Goal: Information Seeking & Learning: Check status

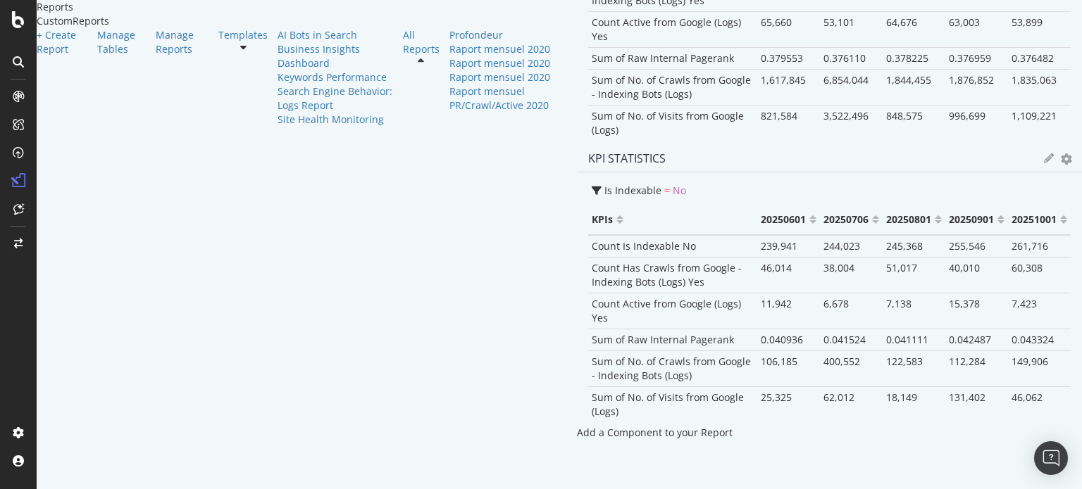
scroll to position [2629, 0]
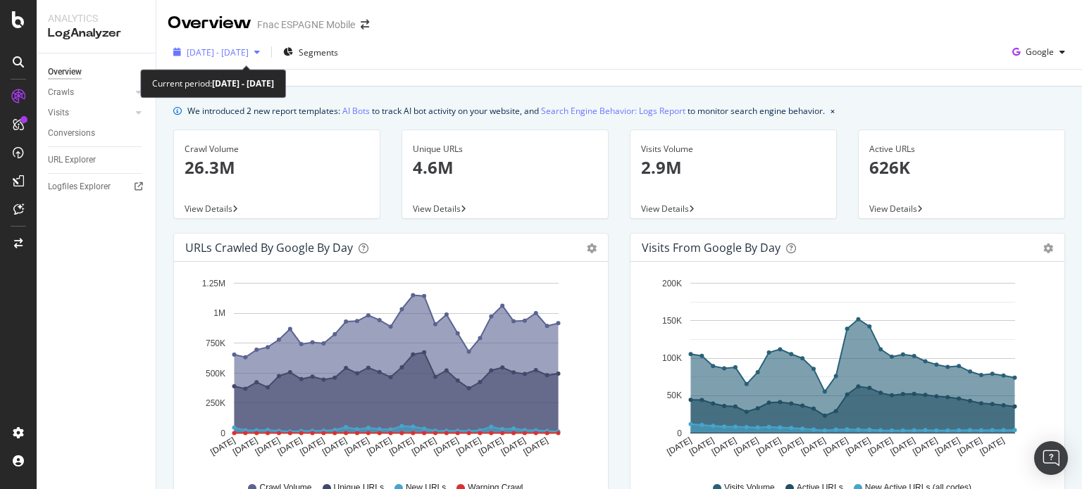
click at [249, 50] on span "2023 Dec. 19th - 2024 Jan. 17th" at bounding box center [218, 52] width 62 height 12
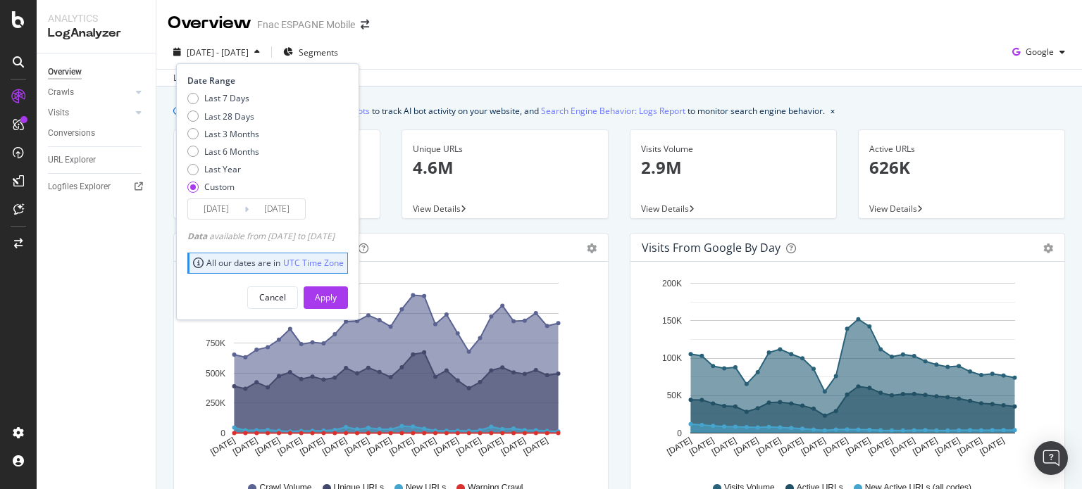
click at [205, 206] on input "2023/12/19" at bounding box center [216, 209] width 56 height 20
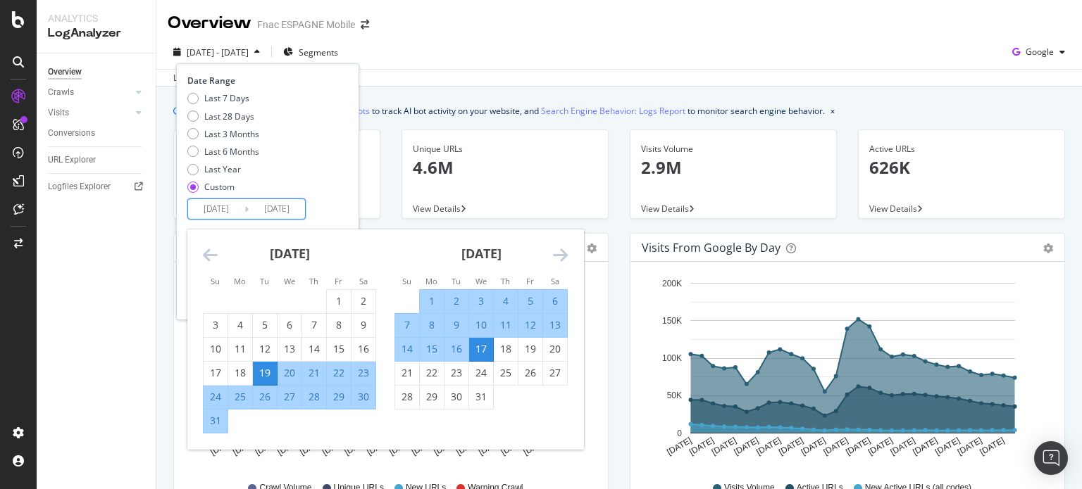
click at [290, 168] on div "Last 7 Days Last 28 Days Last 3 Months Last 6 Months Last Year Custom" at bounding box center [265, 145] width 157 height 106
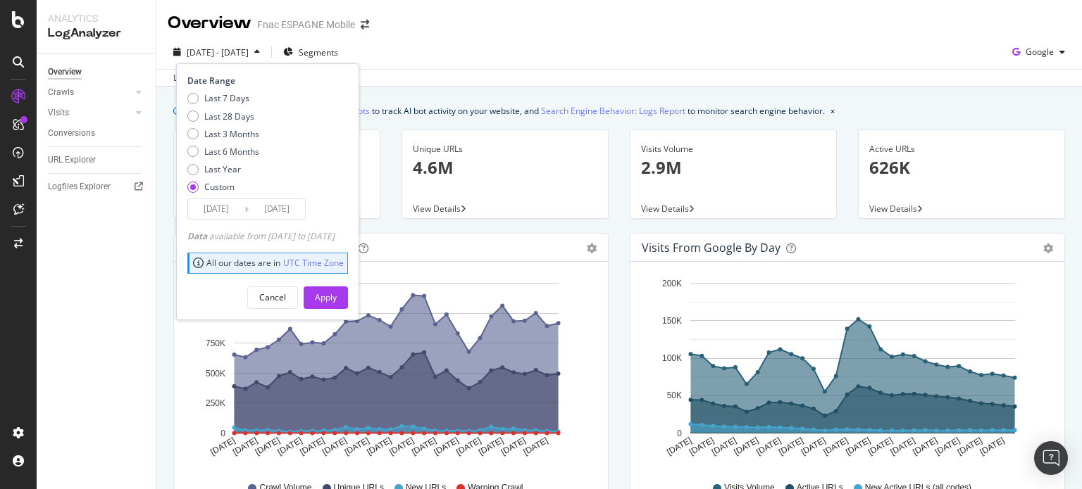
drag, startPoint x: 211, startPoint y: 207, endPoint x: 218, endPoint y: 212, distance: 8.6
click at [212, 207] on input "2023/12/19" at bounding box center [216, 209] width 56 height 20
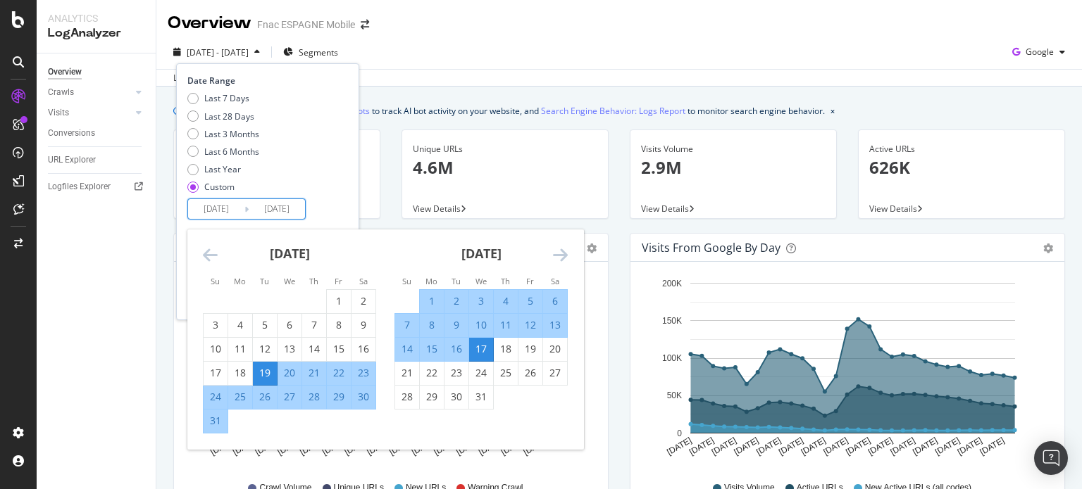
click at [567, 251] on icon "Move forward to switch to the next month." at bounding box center [560, 254] width 15 height 17
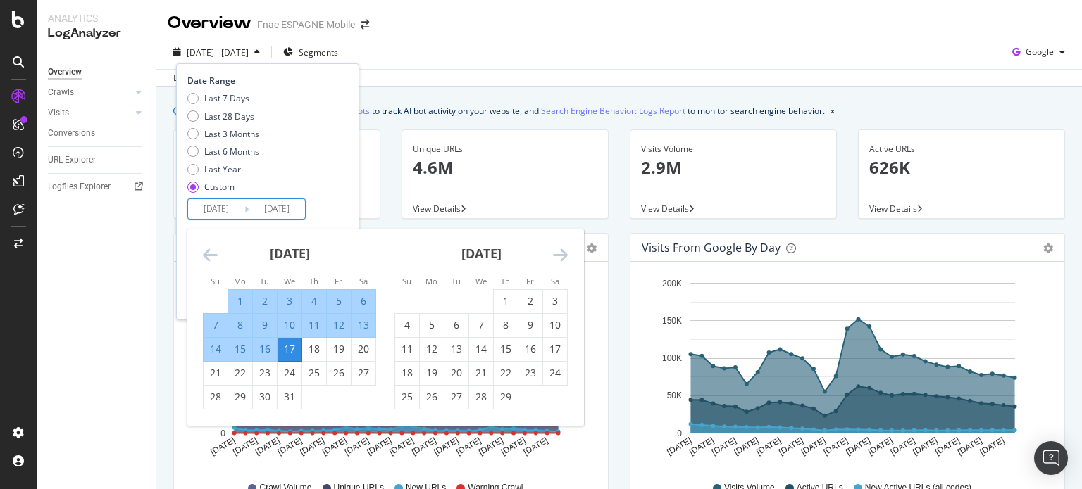
click at [566, 253] on icon "Move forward to switch to the next month." at bounding box center [560, 254] width 15 height 17
click at [563, 253] on icon "Move forward to switch to the next month." at bounding box center [560, 254] width 15 height 17
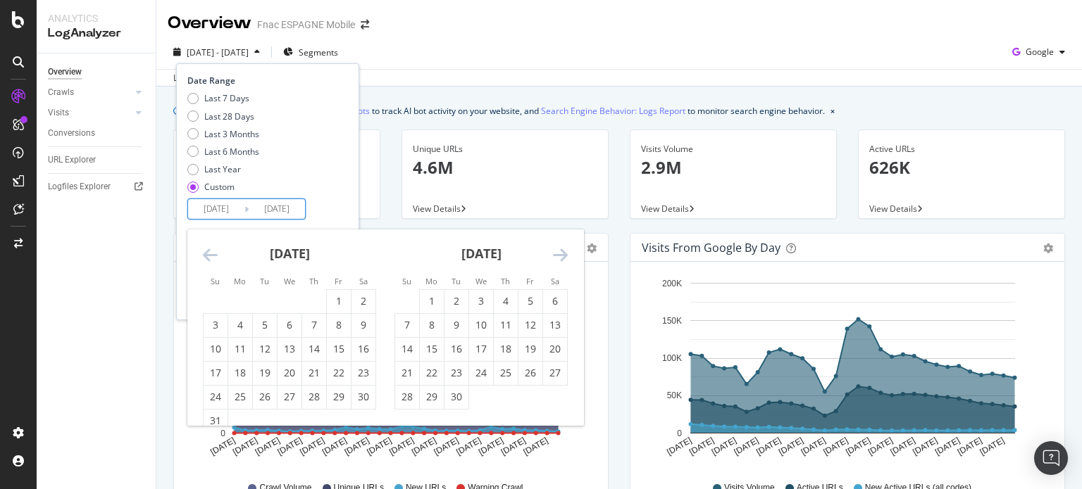
click at [563, 253] on icon "Move forward to switch to the next month." at bounding box center [560, 254] width 15 height 17
click at [489, 299] on td "Calendar" at bounding box center [481, 301] width 25 height 24
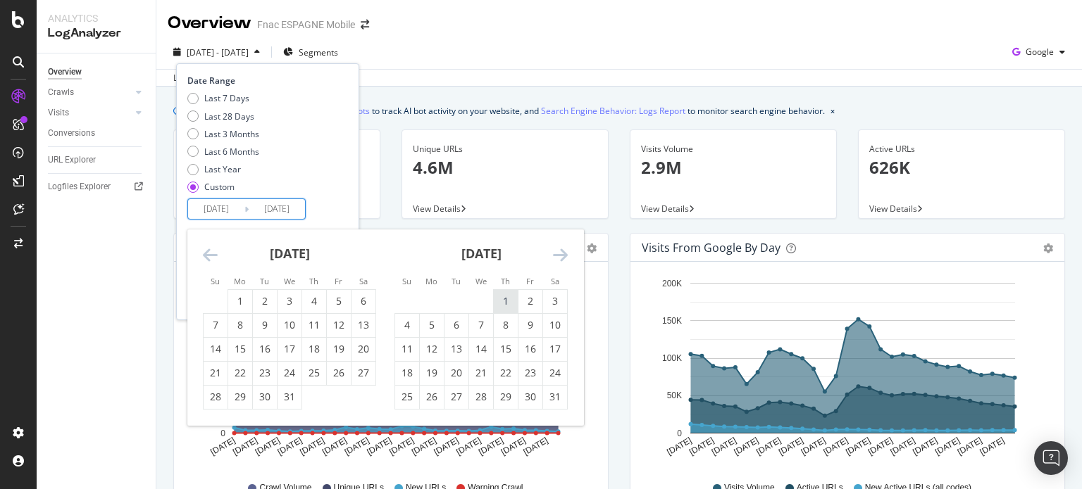
click at [498, 300] on div "1" at bounding box center [506, 301] width 24 height 14
type input "2024/08/01"
drag, startPoint x: 556, startPoint y: 394, endPoint x: 532, endPoint y: 368, distance: 34.9
click at [556, 394] on div "31" at bounding box center [555, 397] width 24 height 14
type input "2024/08/31"
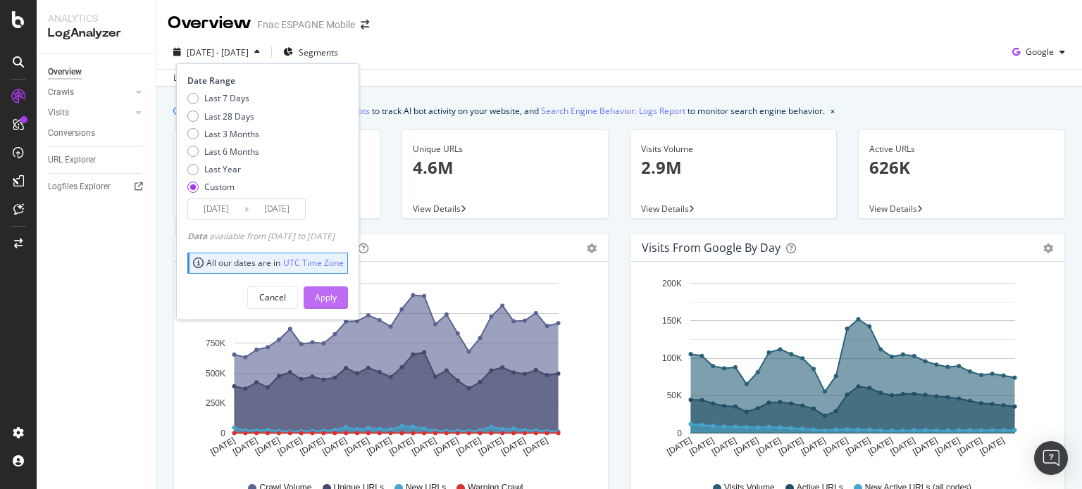
click at [332, 287] on button "Apply" at bounding box center [325, 298] width 44 height 23
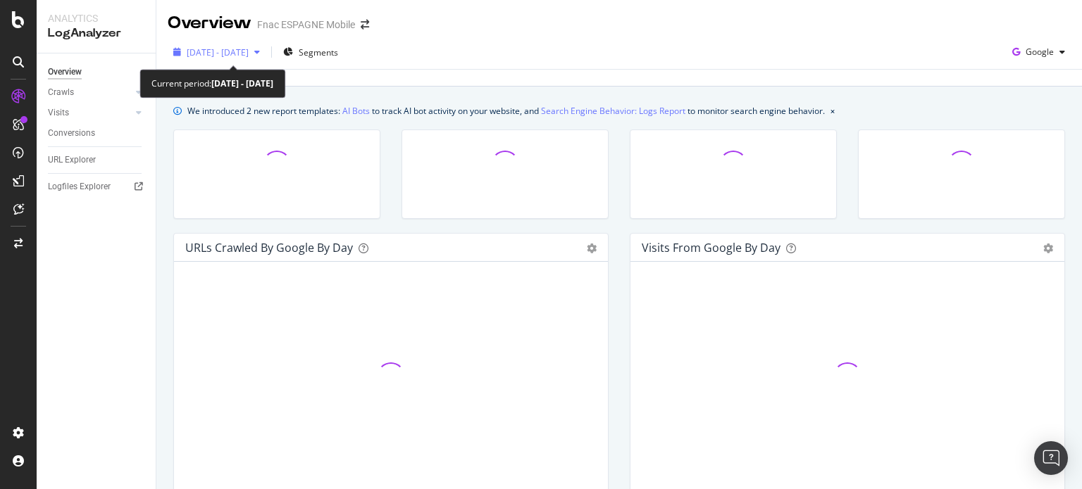
click at [249, 52] on span "2024 Aug. 1st - Aug. 31st" at bounding box center [218, 52] width 62 height 12
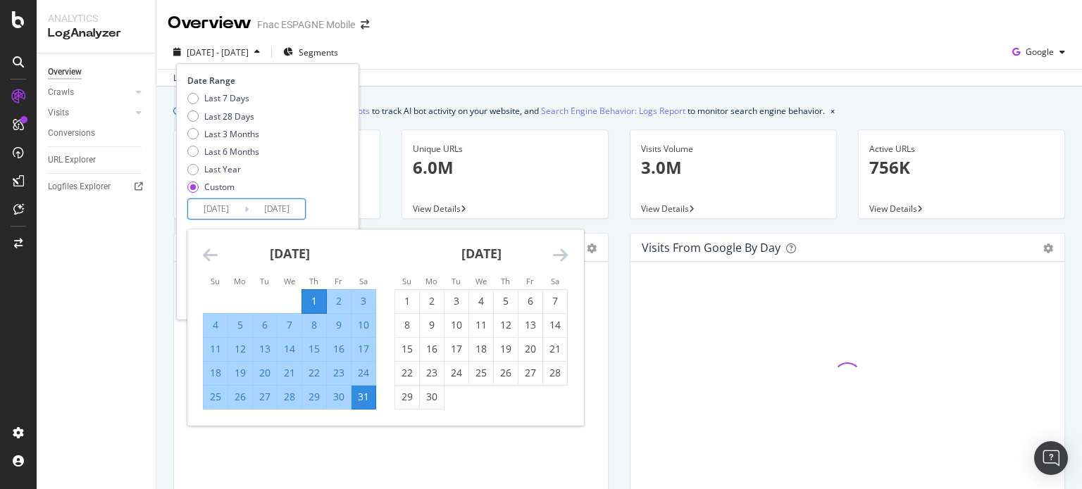
click at [262, 214] on input "2024/08/31" at bounding box center [277, 209] width 56 height 20
drag, startPoint x: 546, startPoint y: 263, endPoint x: 557, endPoint y: 258, distance: 12.3
click at [546, 263] on div "September 2024" at bounding box center [480, 260] width 173 height 60
click at [558, 257] on icon "Move forward to switch to the next month." at bounding box center [560, 254] width 15 height 17
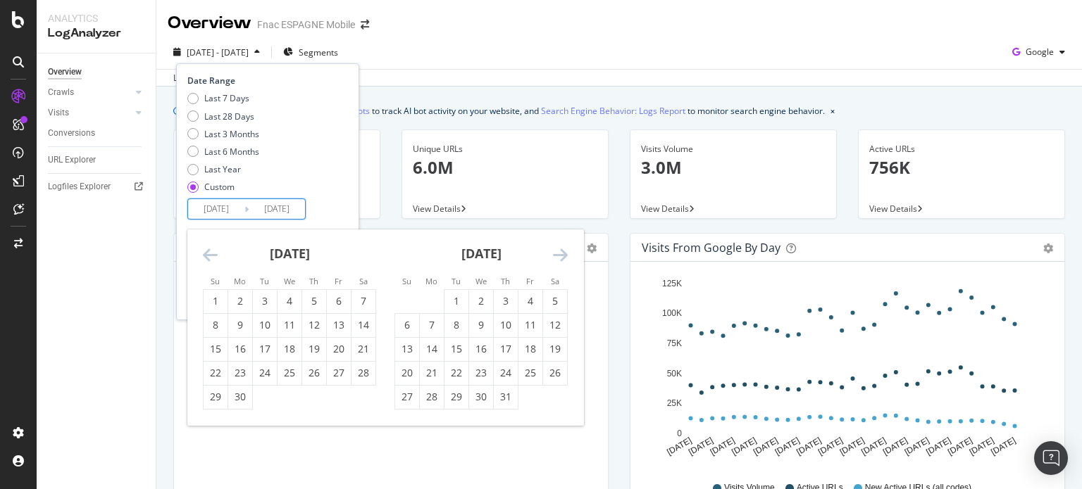
click at [558, 257] on icon "Move forward to switch to the next month." at bounding box center [560, 254] width 15 height 17
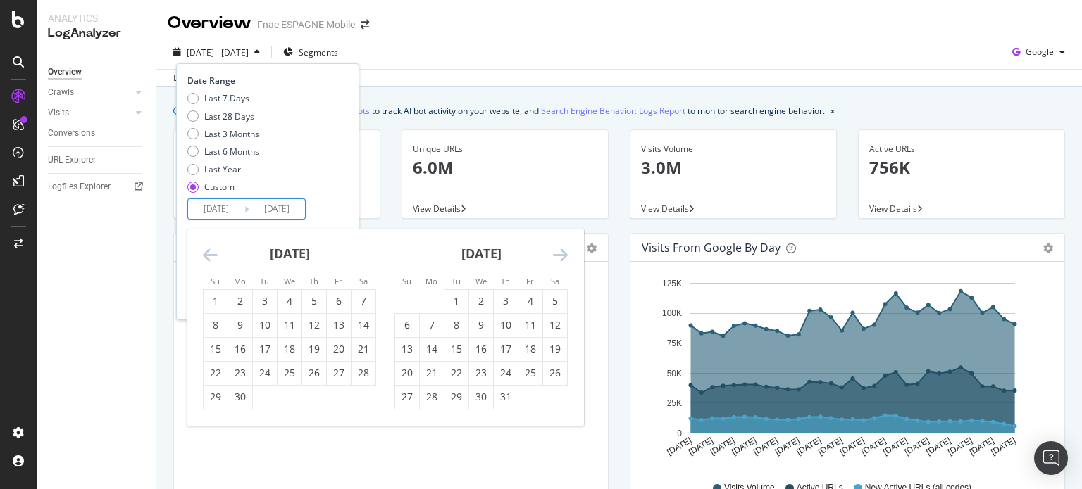
click at [558, 257] on icon "Move forward to switch to the next month." at bounding box center [560, 254] width 15 height 17
click at [558, 258] on icon "Move forward to switch to the next month." at bounding box center [560, 254] width 15 height 17
click at [557, 260] on icon "Move forward to switch to the next month." at bounding box center [560, 254] width 15 height 17
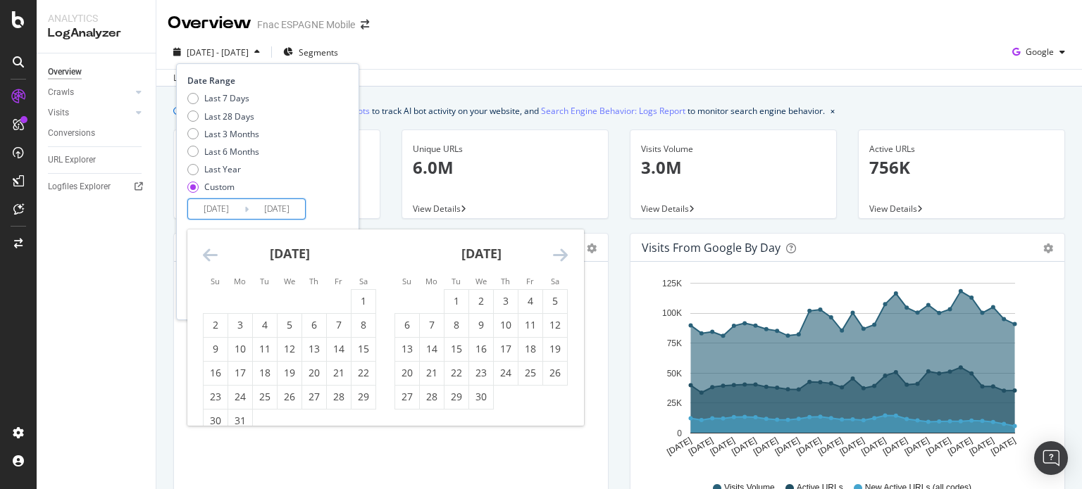
click at [556, 261] on icon "Move forward to switch to the next month." at bounding box center [560, 254] width 15 height 17
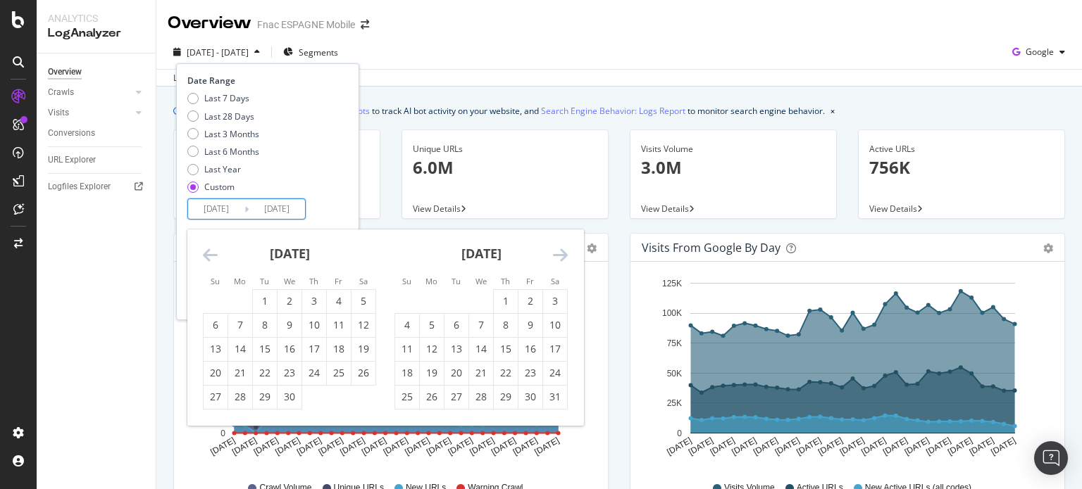
click at [558, 258] on icon "Move forward to switch to the next month." at bounding box center [560, 254] width 15 height 17
click at [559, 261] on icon "Move forward to switch to the next month." at bounding box center [560, 254] width 15 height 17
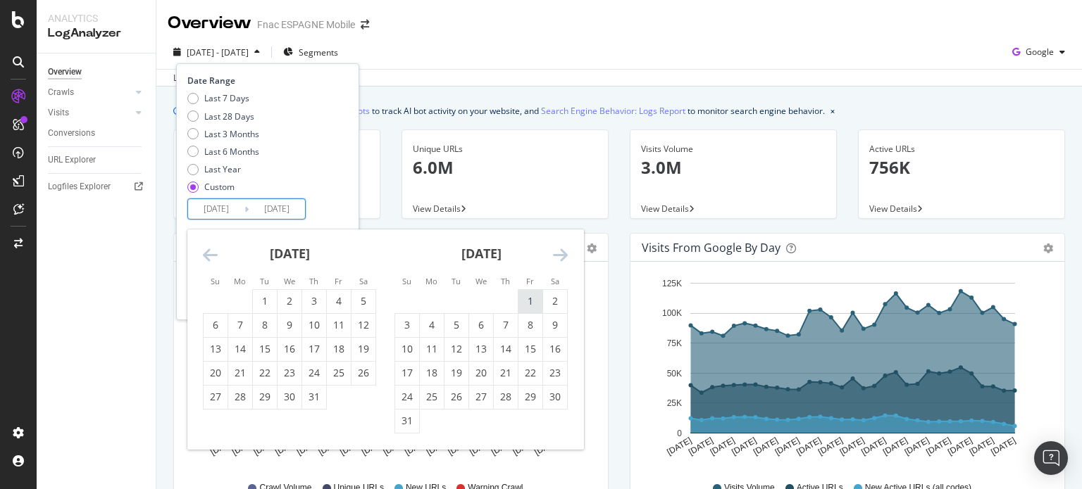
click at [518, 298] on td "1" at bounding box center [530, 301] width 25 height 24
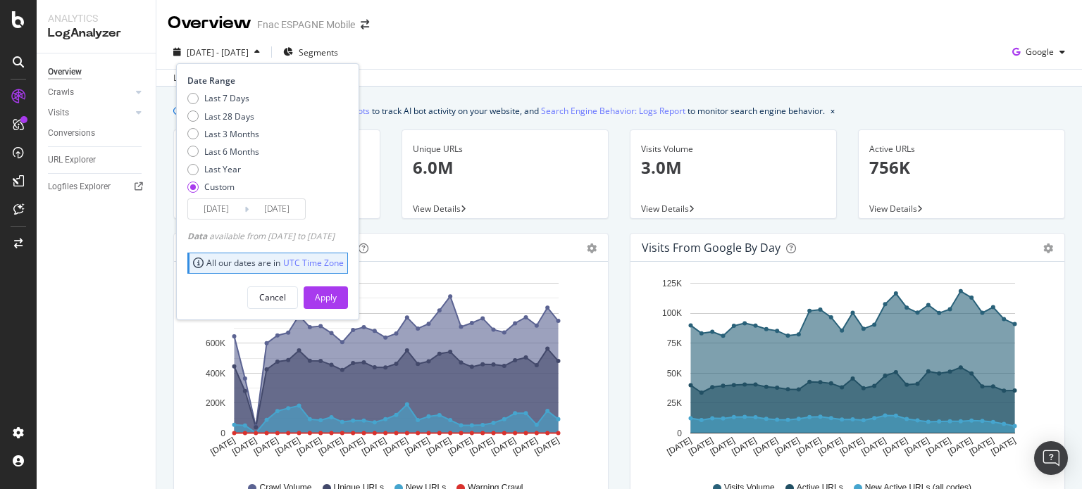
drag, startPoint x: 249, startPoint y: 206, endPoint x: 268, endPoint y: 211, distance: 20.2
click at [251, 206] on input "2025/08/01" at bounding box center [277, 209] width 56 height 20
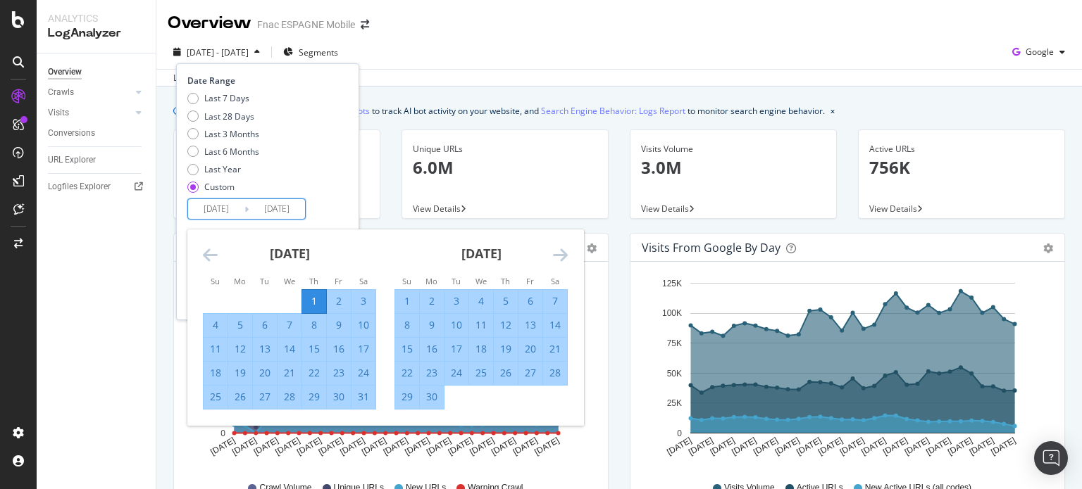
click at [560, 254] on icon "Move forward to switch to the next month." at bounding box center [560, 254] width 15 height 17
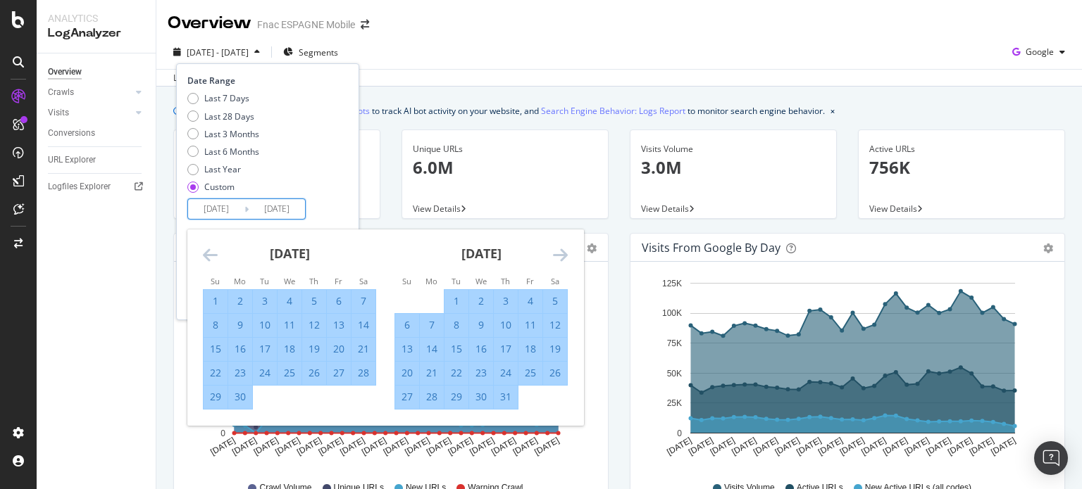
click at [561, 254] on icon "Move forward to switch to the next month." at bounding box center [560, 254] width 15 height 17
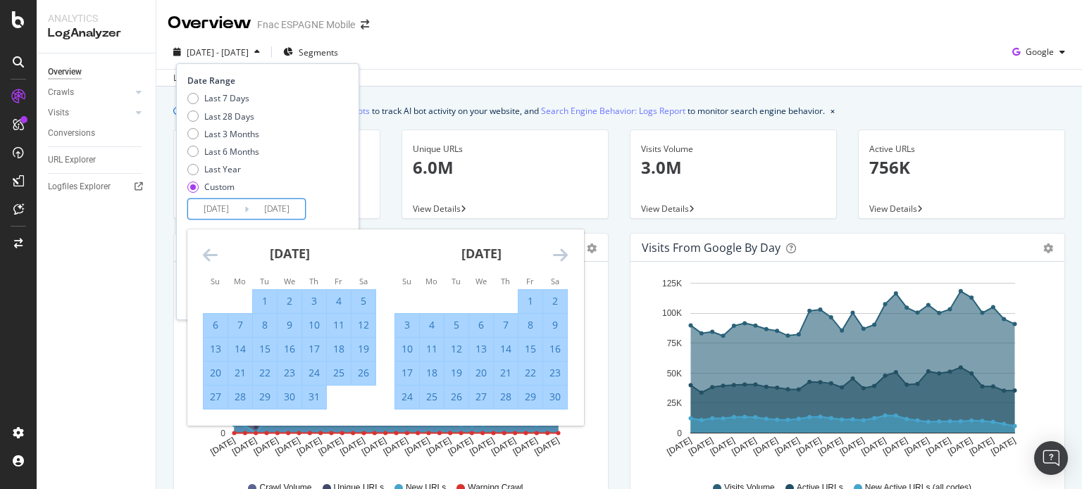
click at [561, 254] on icon "Move forward to switch to the next month." at bounding box center [560, 254] width 15 height 17
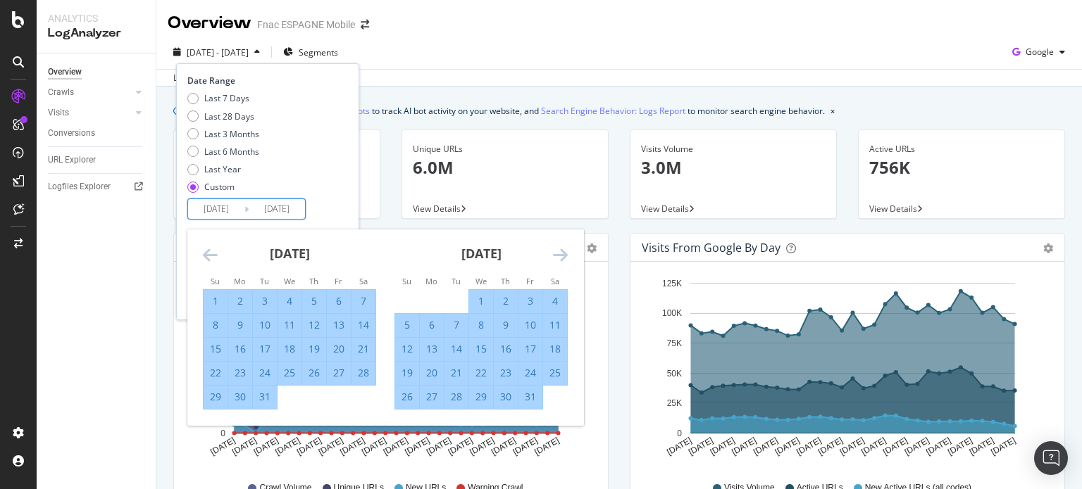
click at [561, 254] on icon "Move forward to switch to the next month." at bounding box center [560, 254] width 15 height 17
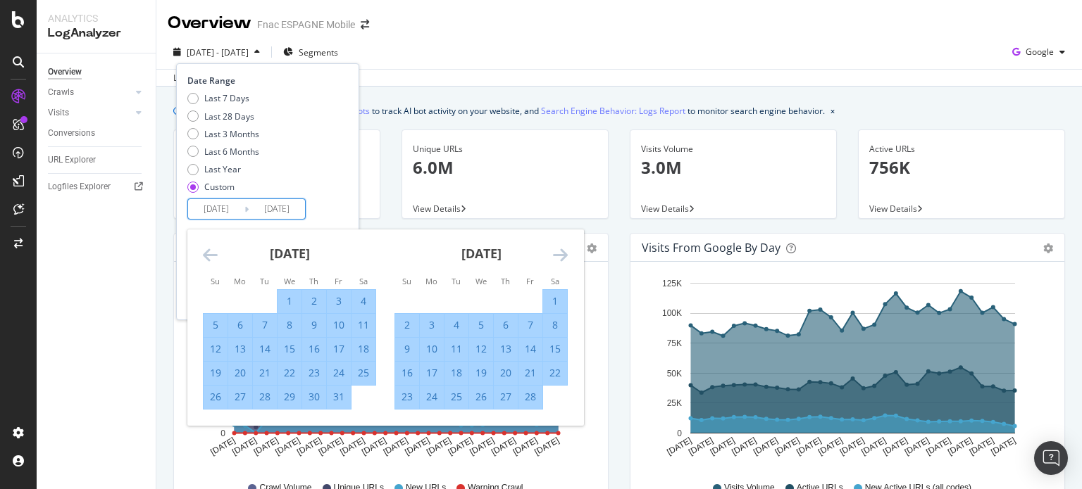
click at [561, 254] on icon "Move forward to switch to the next month." at bounding box center [560, 254] width 15 height 17
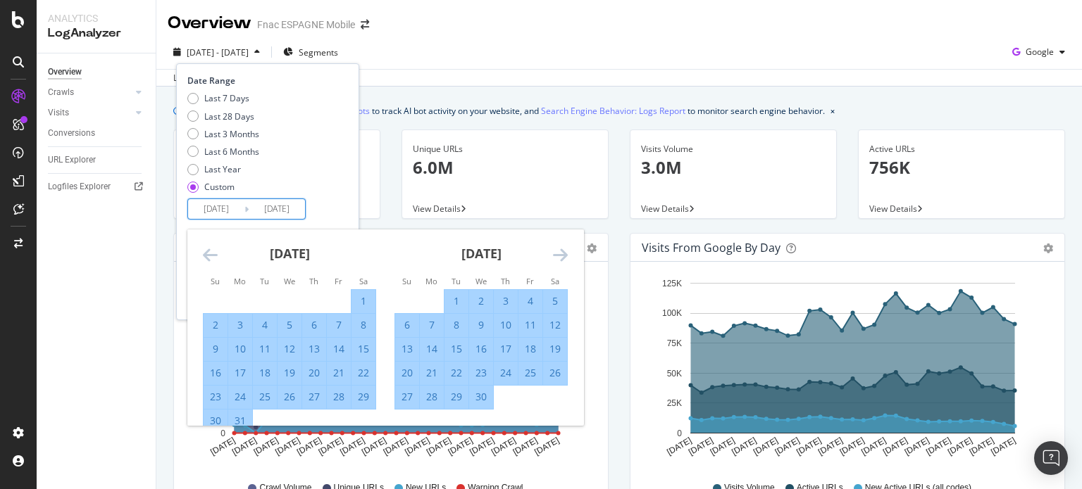
click at [561, 254] on icon "Move forward to switch to the next month." at bounding box center [560, 254] width 15 height 17
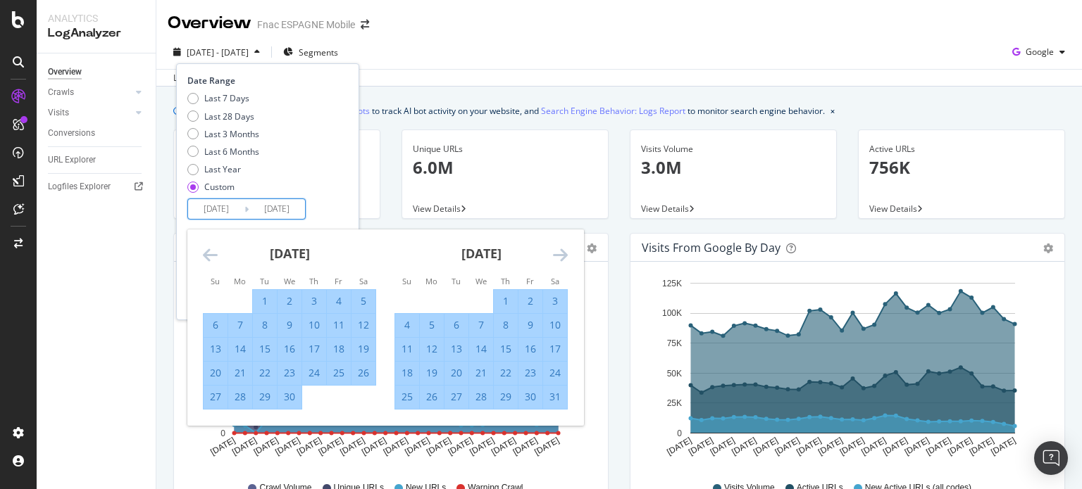
click at [561, 254] on icon "Move forward to switch to the next month." at bounding box center [560, 254] width 15 height 17
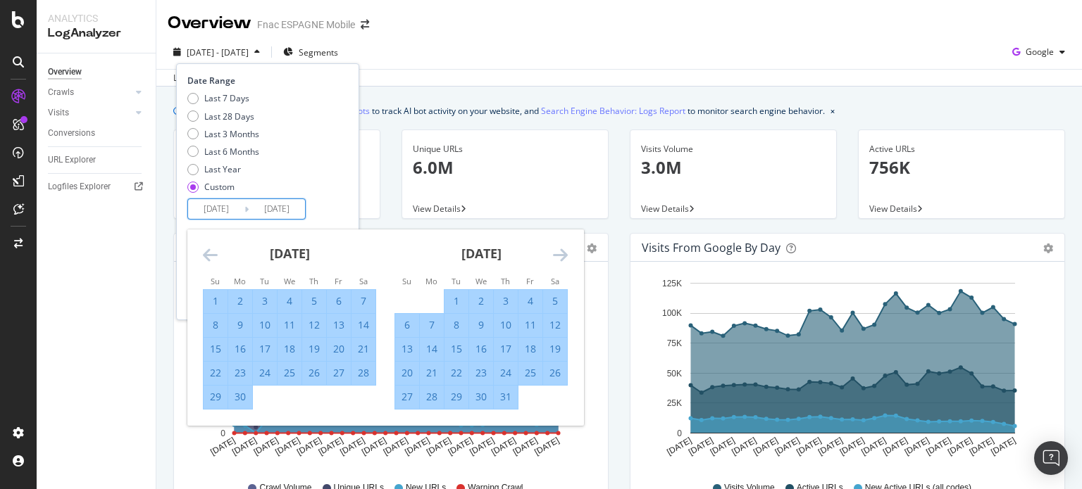
click at [561, 254] on icon "Move forward to switch to the next month." at bounding box center [560, 254] width 15 height 17
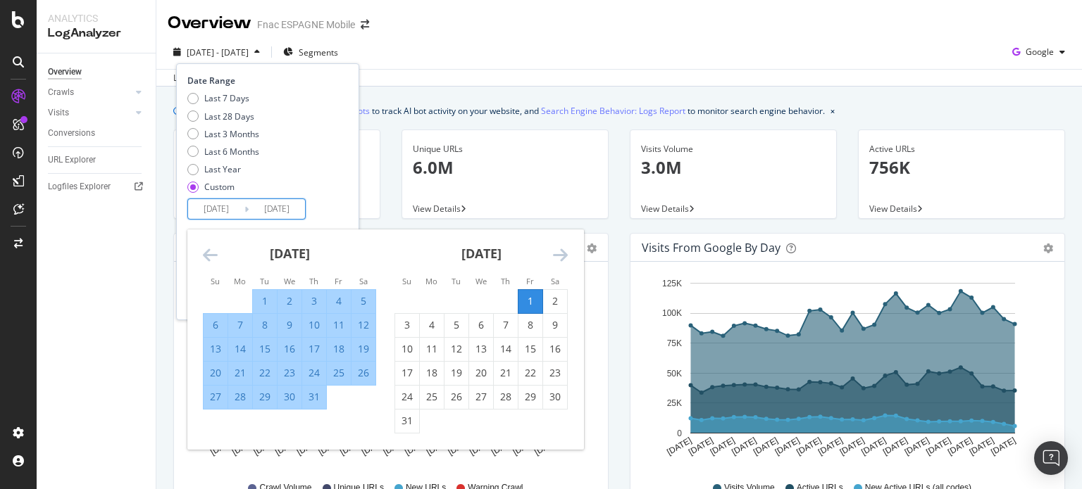
click at [561, 254] on icon "Move forward to switch to the next month." at bounding box center [560, 254] width 15 height 17
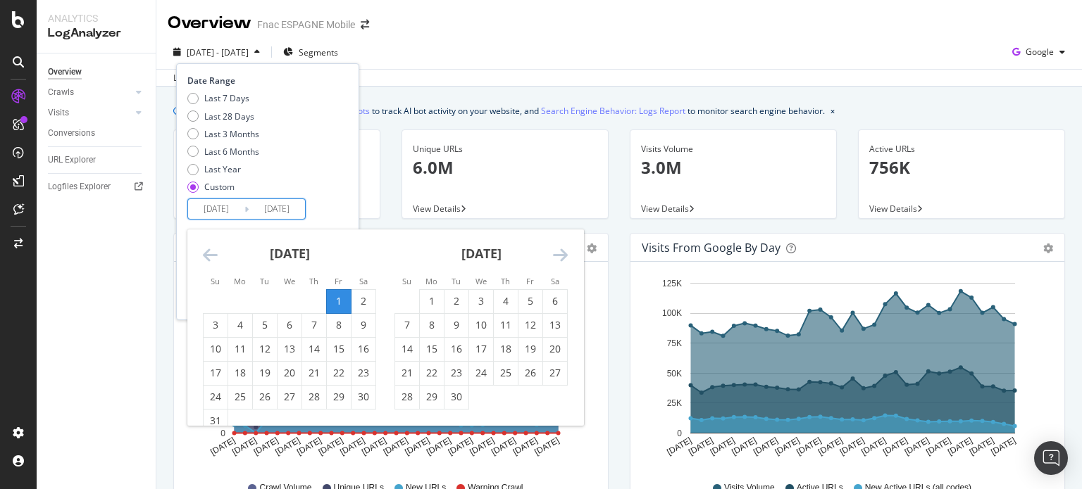
click at [561, 254] on icon "Move forward to switch to the next month." at bounding box center [560, 254] width 15 height 17
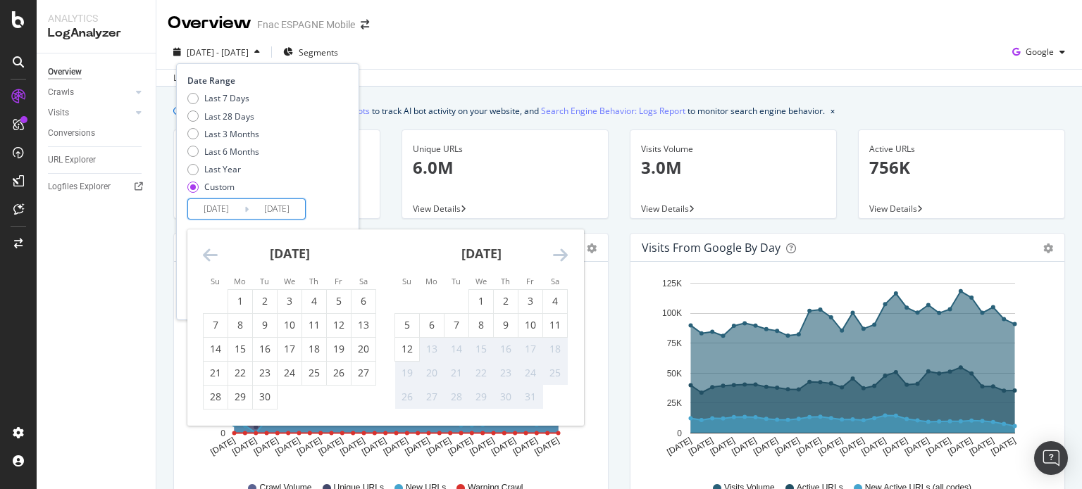
click at [199, 251] on div "September 2025 1 2 3 4 5 6 7 8 9 10 11 12 13 14 15 16 17 18 19 20 21 22 23 24 2…" at bounding box center [290, 320] width 192 height 180
click at [204, 256] on icon "Move backward to switch to the previous month." at bounding box center [210, 254] width 15 height 17
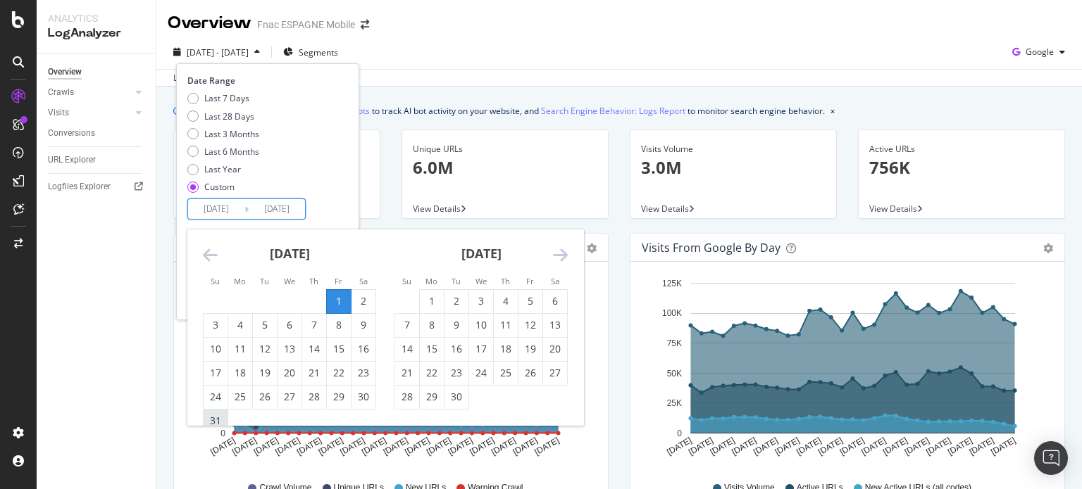
click at [217, 420] on div "31" at bounding box center [216, 421] width 24 height 14
type input "2025/08/31"
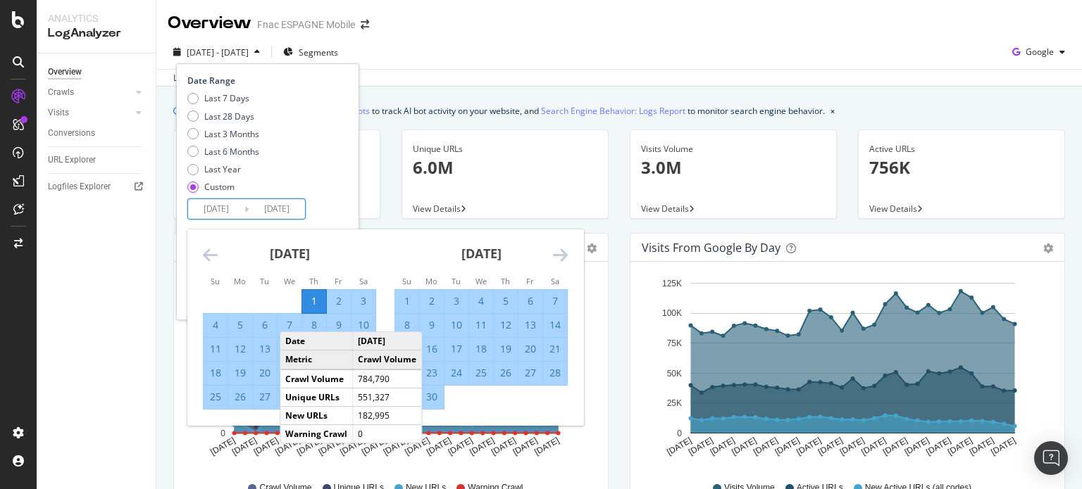
click at [218, 209] on input "2024/08/01" at bounding box center [216, 209] width 56 height 20
click at [211, 207] on input "2024/08/01" at bounding box center [216, 209] width 56 height 20
type input "2025/08/01"
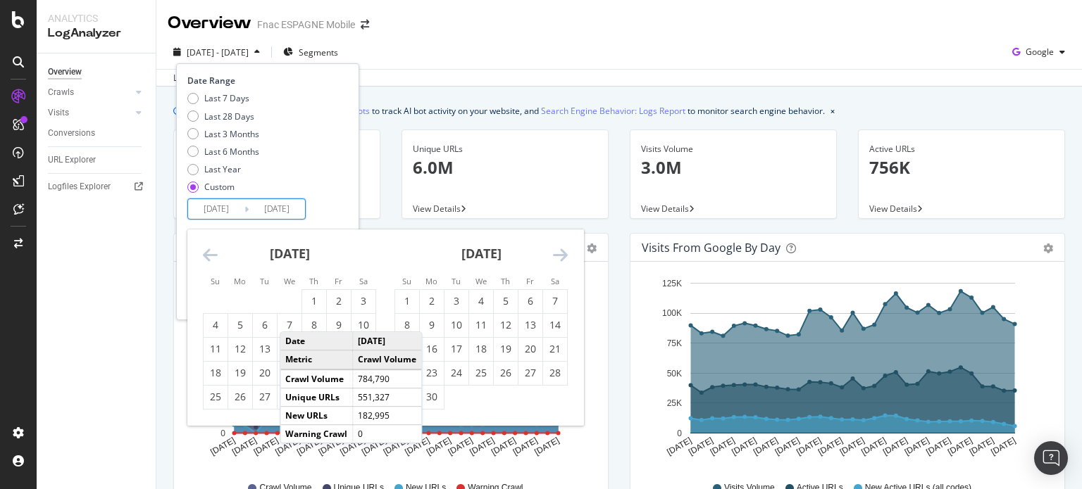
click at [340, 190] on div "Last 7 Days Last 28 Days Last 3 Months Last 6 Months Last Year Custom" at bounding box center [265, 145] width 157 height 106
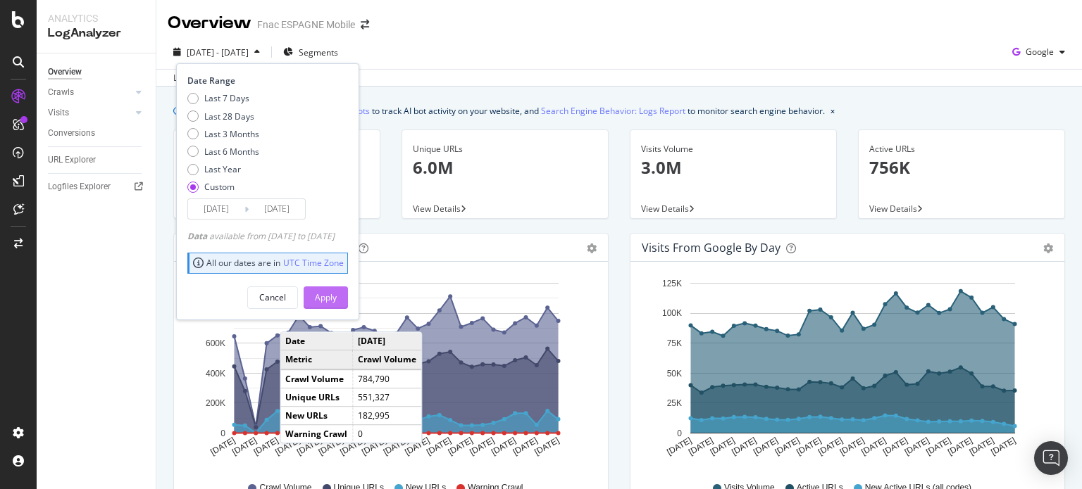
click at [337, 292] on div "Apply" at bounding box center [326, 298] width 22 height 12
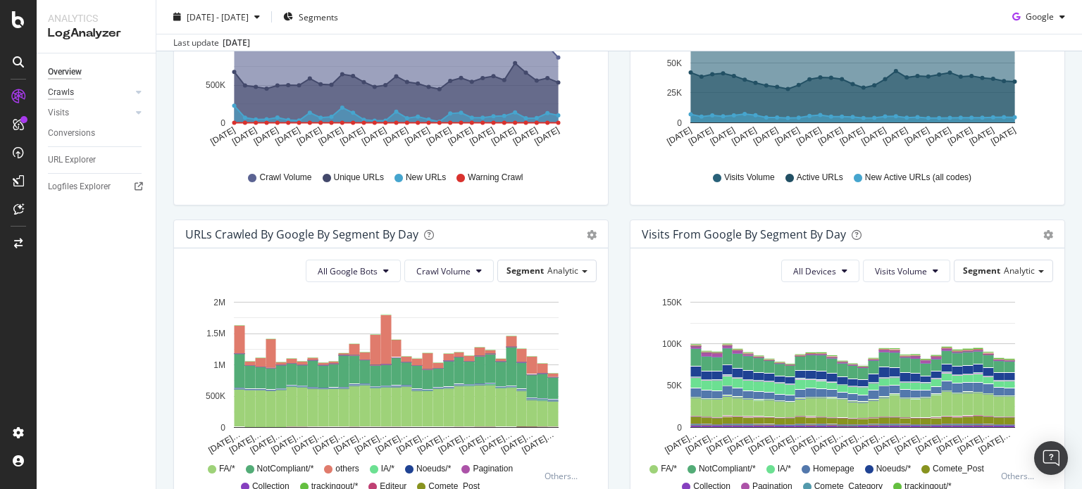
scroll to position [211, 0]
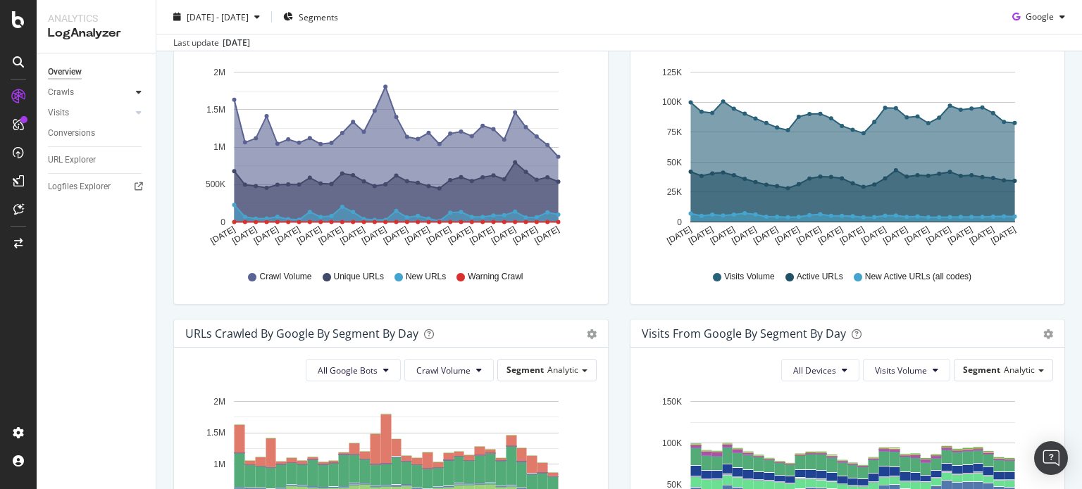
click at [139, 96] on div at bounding box center [139, 92] width 14 height 14
click at [82, 175] on div "HTTP Codes" at bounding box center [78, 168] width 48 height 15
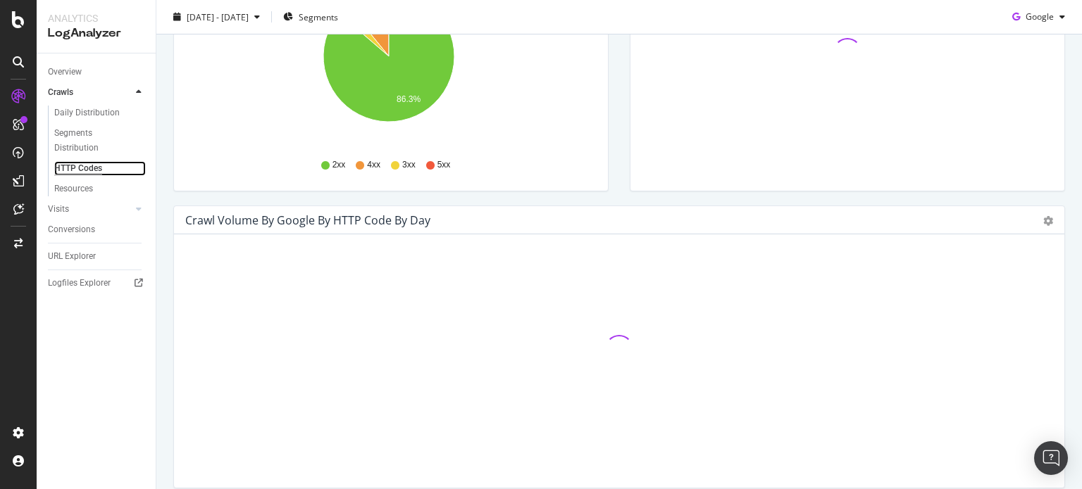
scroll to position [70, 0]
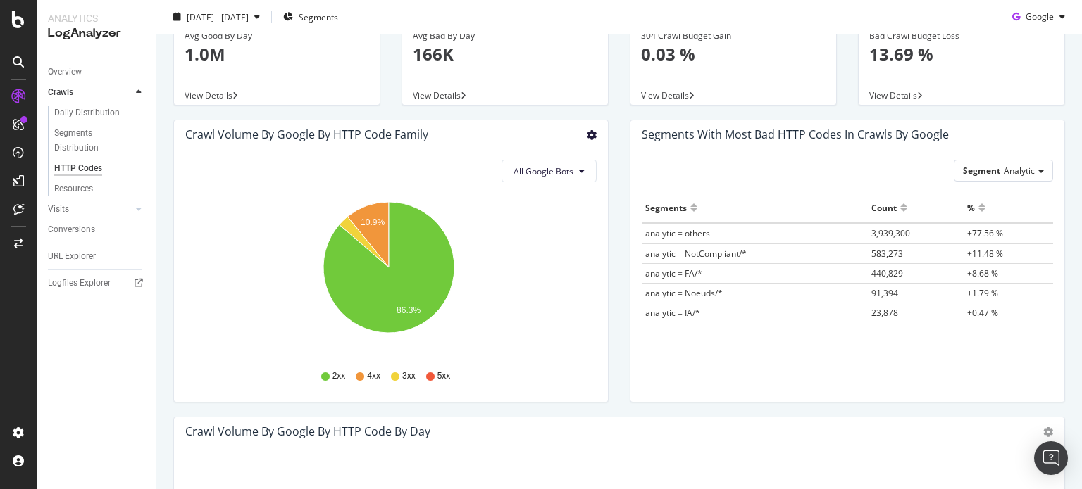
click at [587, 139] on icon "gear" at bounding box center [592, 135] width 10 height 10
click at [582, 190] on span "Table" at bounding box center [550, 192] width 111 height 21
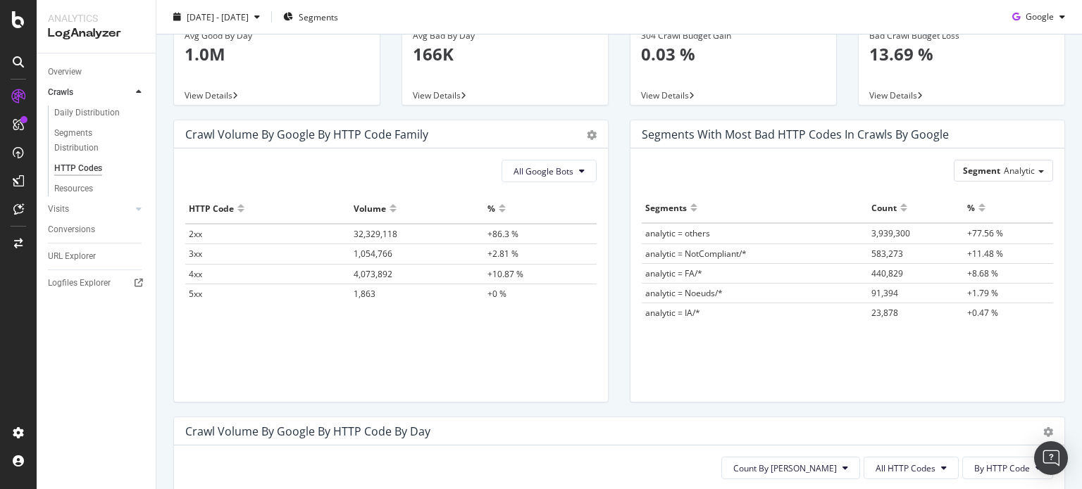
scroll to position [0, 0]
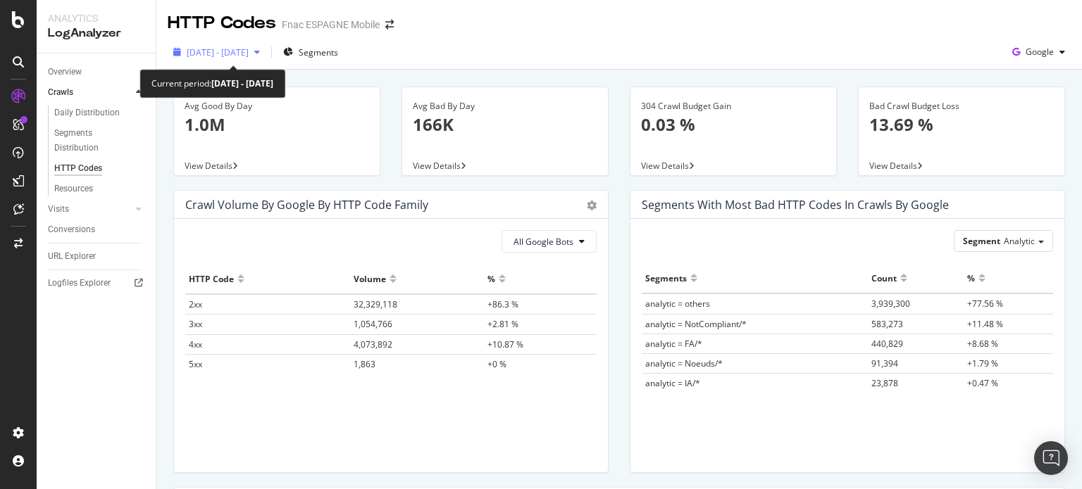
click at [231, 51] on span "2025 Aug. 1st - Aug. 31st" at bounding box center [218, 52] width 62 height 12
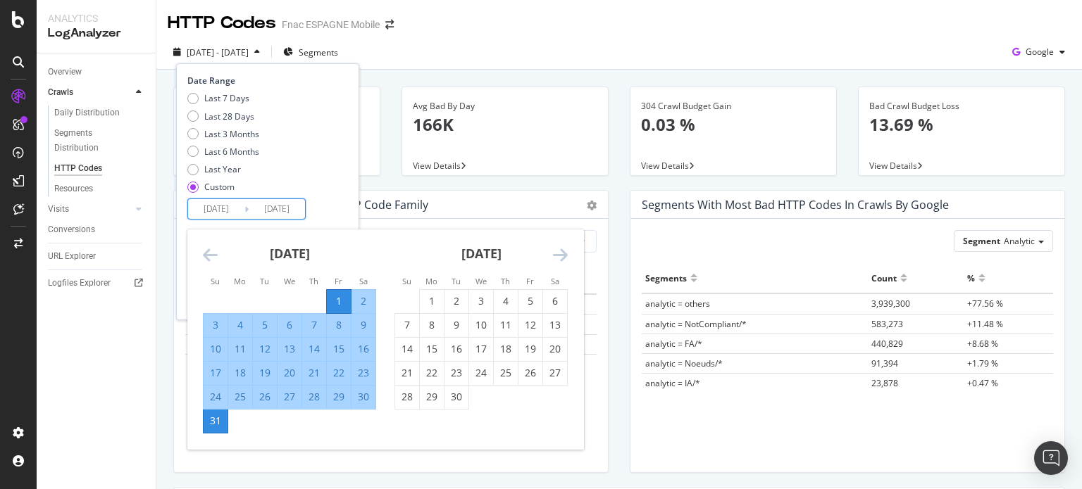
click at [228, 199] on input "2025/08/01" at bounding box center [216, 209] width 56 height 20
drag, startPoint x: 204, startPoint y: 242, endPoint x: 208, endPoint y: 248, distance: 7.6
click at [206, 244] on div "August 2025" at bounding box center [289, 260] width 173 height 60
click at [208, 250] on icon "Move backward to switch to the previous month." at bounding box center [210, 254] width 15 height 17
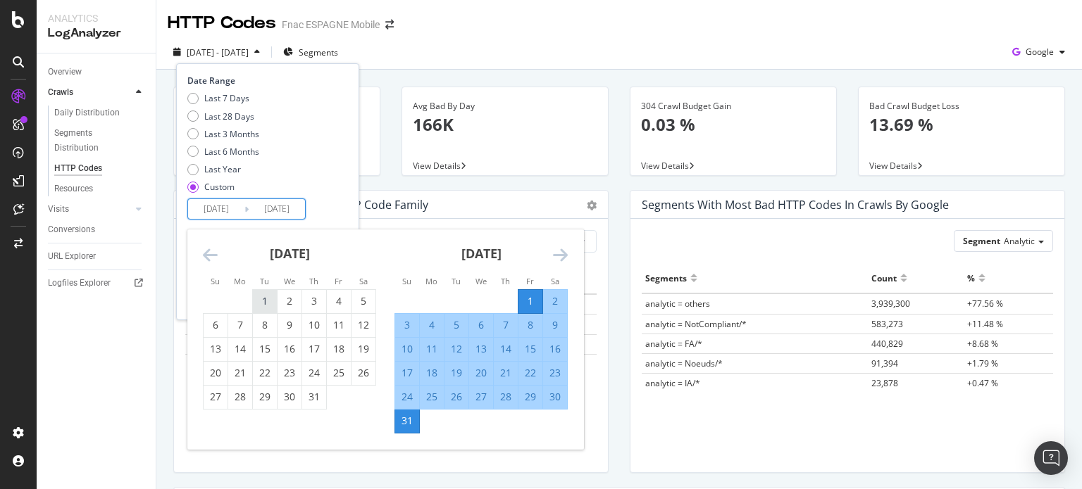
click at [272, 292] on div "1" at bounding box center [265, 301] width 24 height 23
type input "2025/07/01"
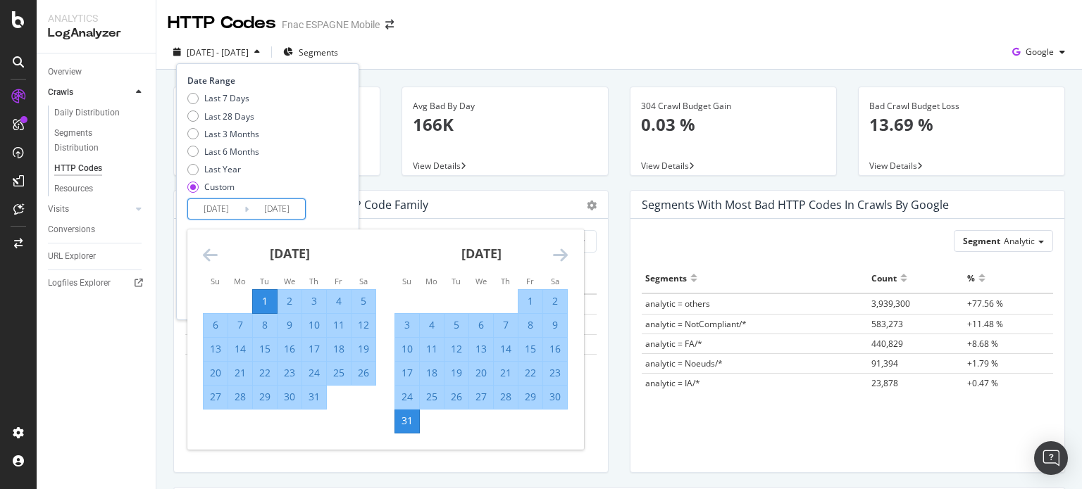
click at [306, 398] on div "31" at bounding box center [314, 397] width 24 height 14
type input "2025/07/31"
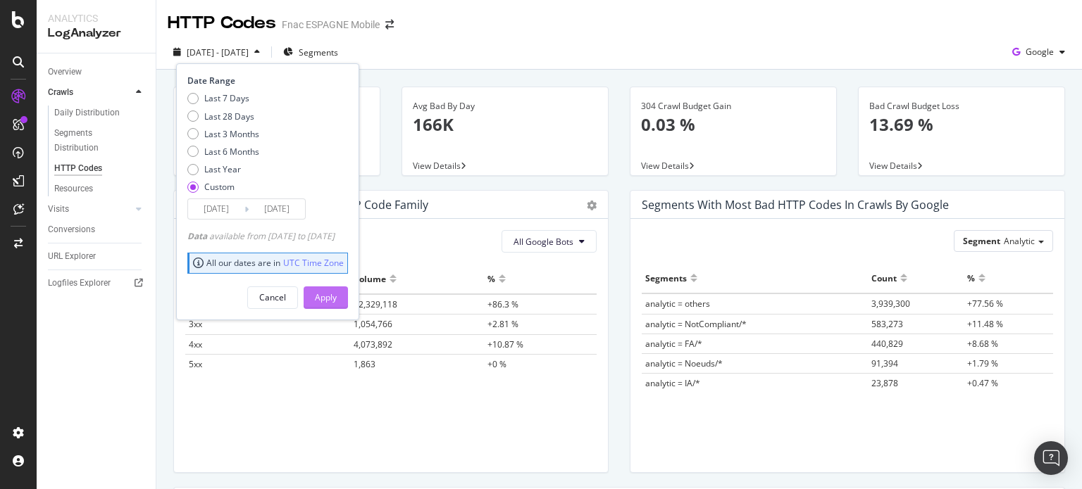
click at [348, 301] on button "Apply" at bounding box center [325, 298] width 44 height 23
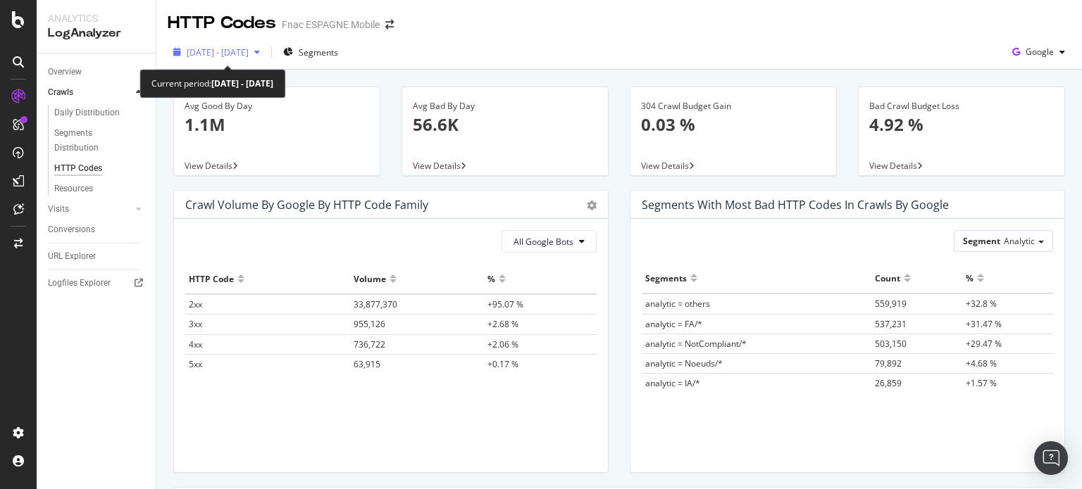
click at [249, 55] on span "2025 Jul. 1st - Jul. 31st" at bounding box center [218, 52] width 62 height 12
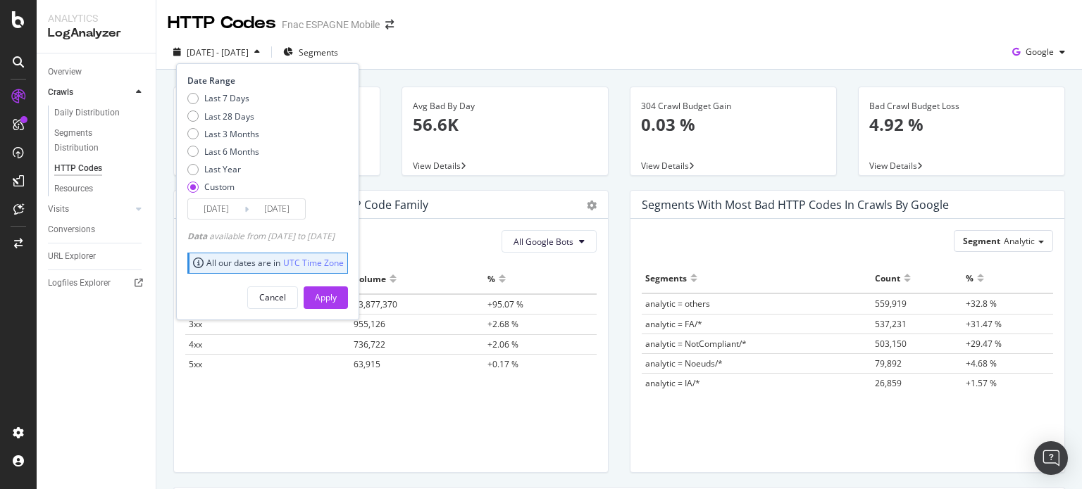
click at [239, 209] on input "2025/07/01" at bounding box center [216, 209] width 56 height 20
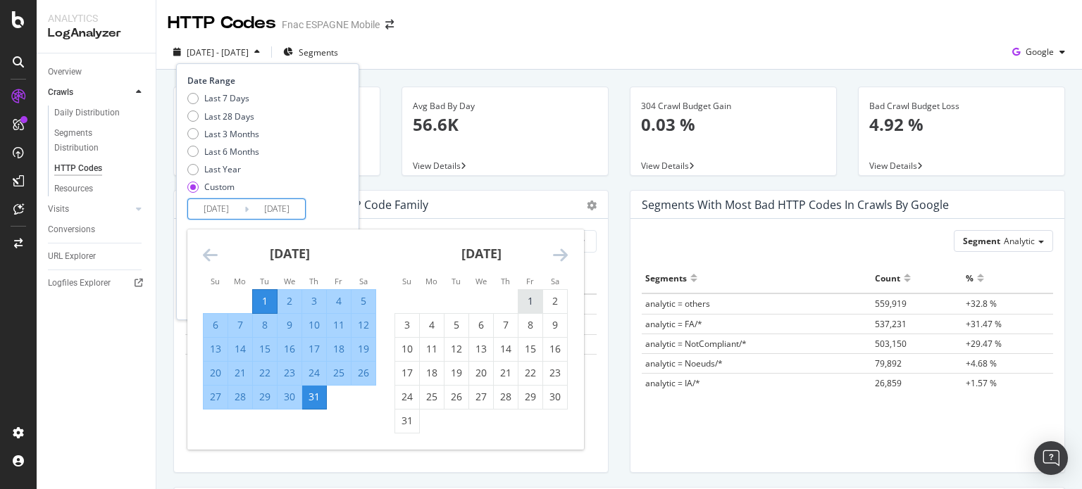
click at [527, 294] on div "1" at bounding box center [530, 301] width 24 height 14
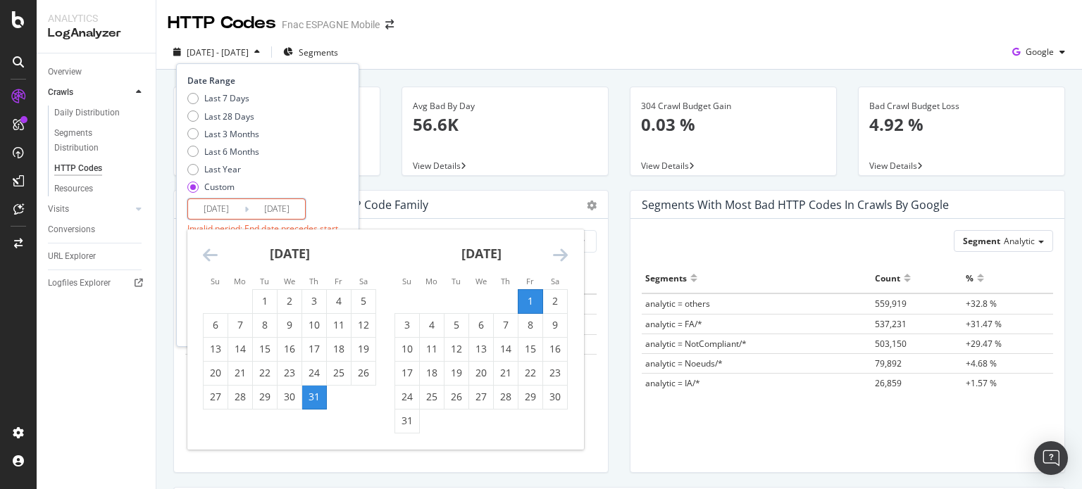
type input "2025/08/01"
click at [401, 433] on div "June 2025 1 2 3 4 5 6 7 8 9 10 11 12 13 14 15 16 17 18 19 20 21 22 23 24 25 26 …" at bounding box center [385, 340] width 396 height 220
click at [403, 424] on div "31" at bounding box center [407, 421] width 24 height 14
type input "2025/08/31"
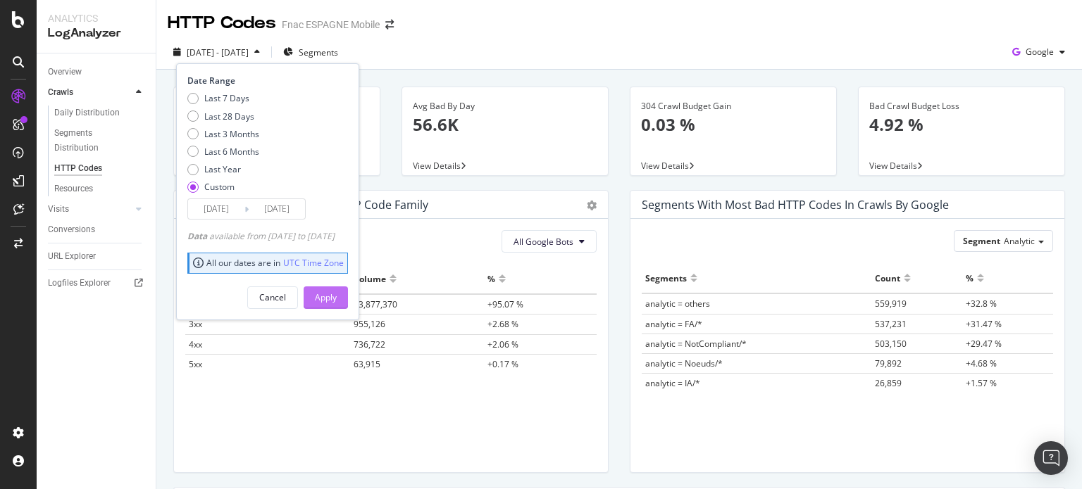
click at [337, 298] on div "Apply" at bounding box center [326, 298] width 22 height 12
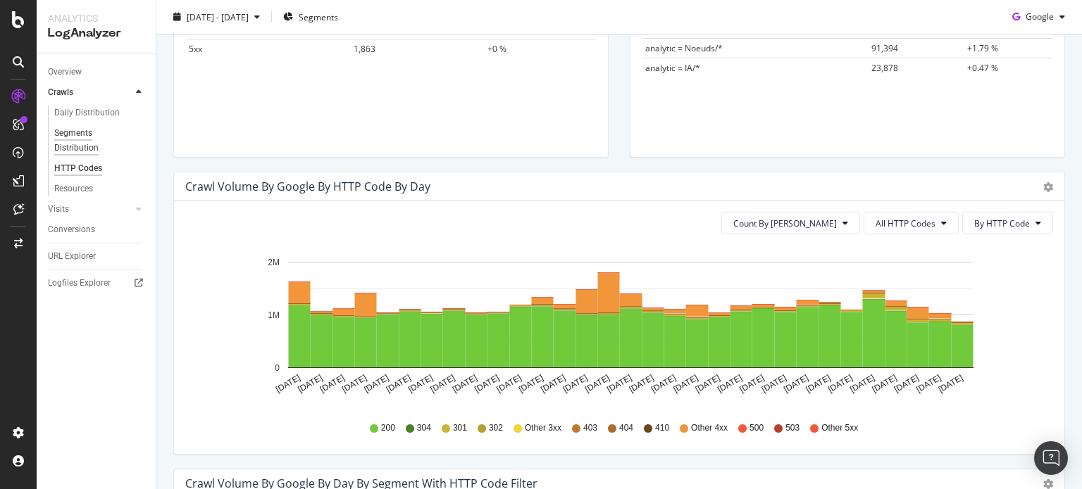
scroll to position [261, 0]
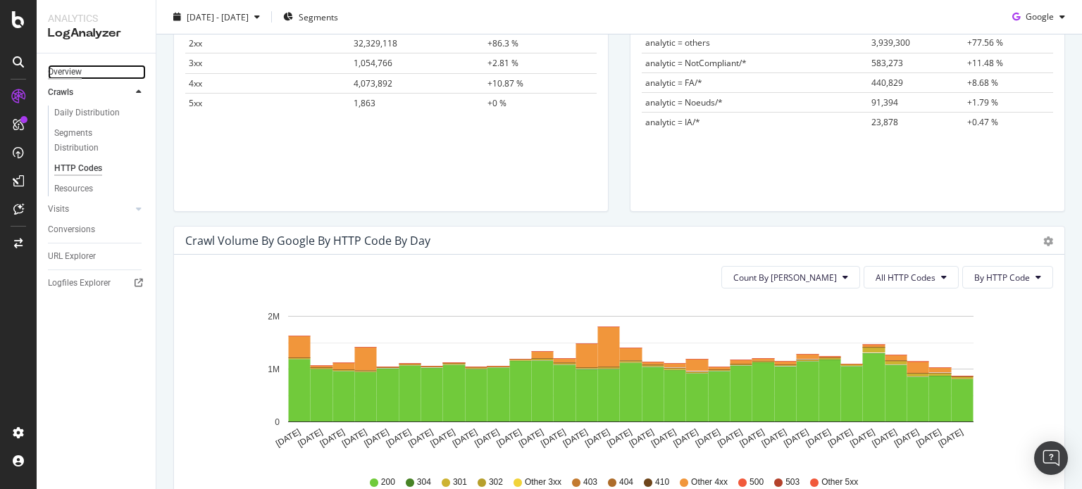
click at [71, 75] on div "Overview" at bounding box center [65, 72] width 34 height 15
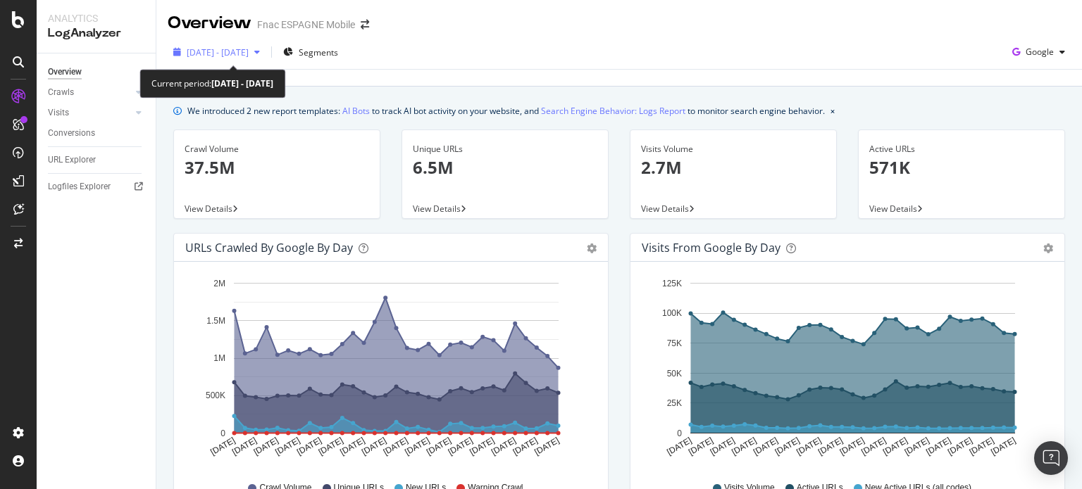
click at [249, 51] on span "2025 Aug. 1st - Aug. 31st" at bounding box center [218, 52] width 62 height 12
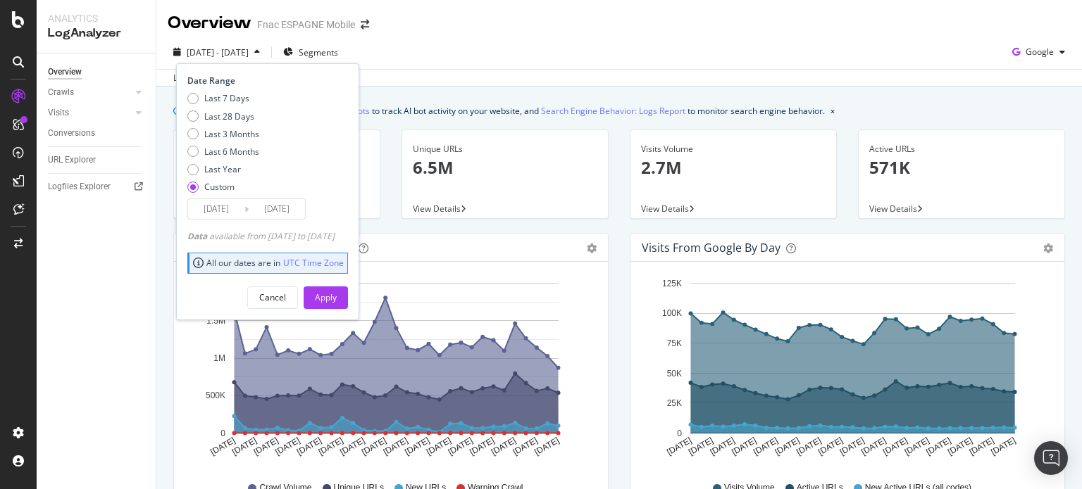
click at [237, 214] on input "2025/08/01" at bounding box center [216, 209] width 56 height 20
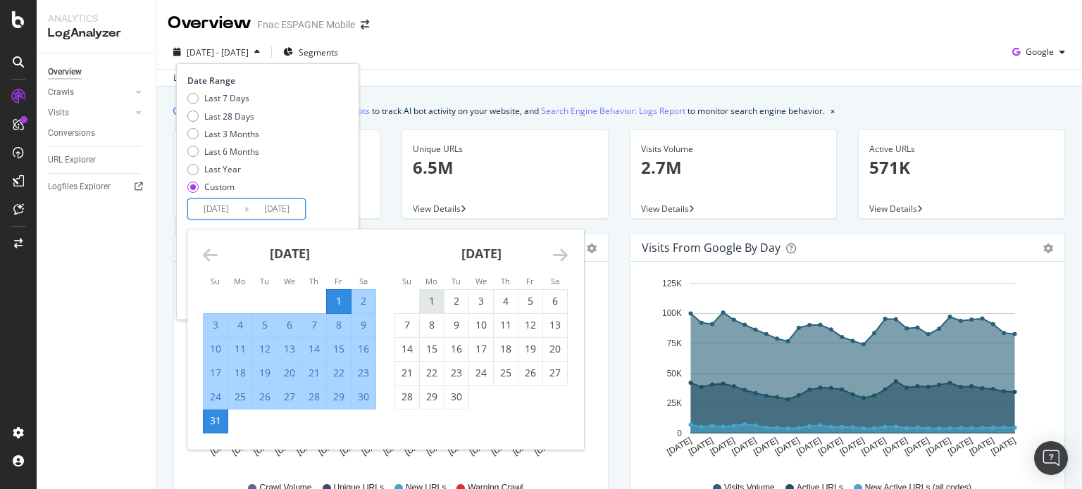
click at [432, 297] on div "1" at bounding box center [432, 301] width 24 height 14
type input "2025/09/01"
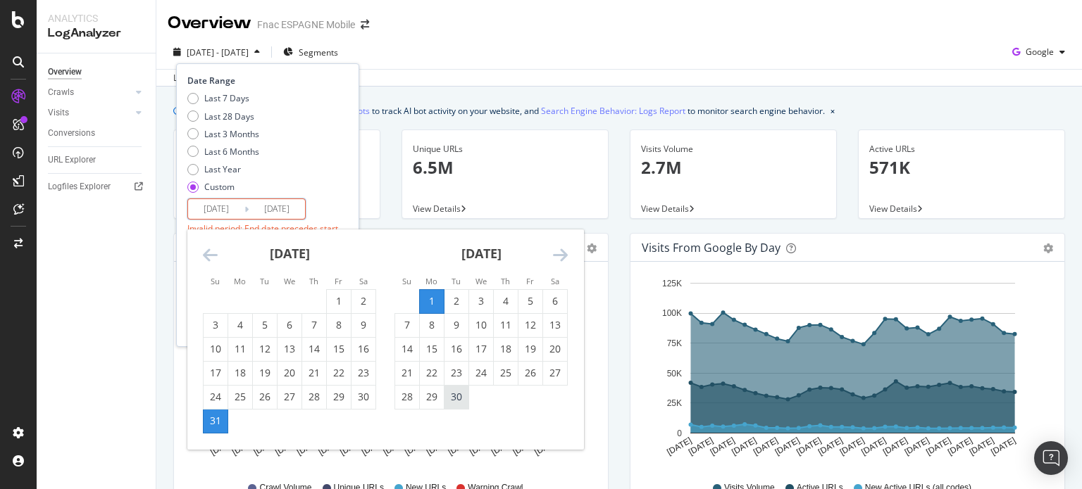
click at [451, 403] on div "30" at bounding box center [456, 397] width 24 height 14
type input "2025/09/30"
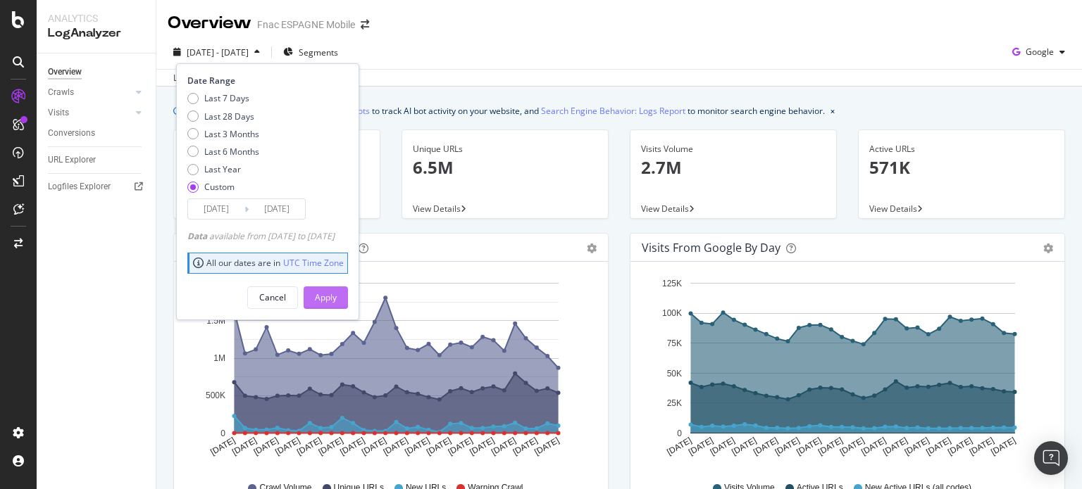
click at [337, 296] on div "Apply" at bounding box center [326, 298] width 22 height 12
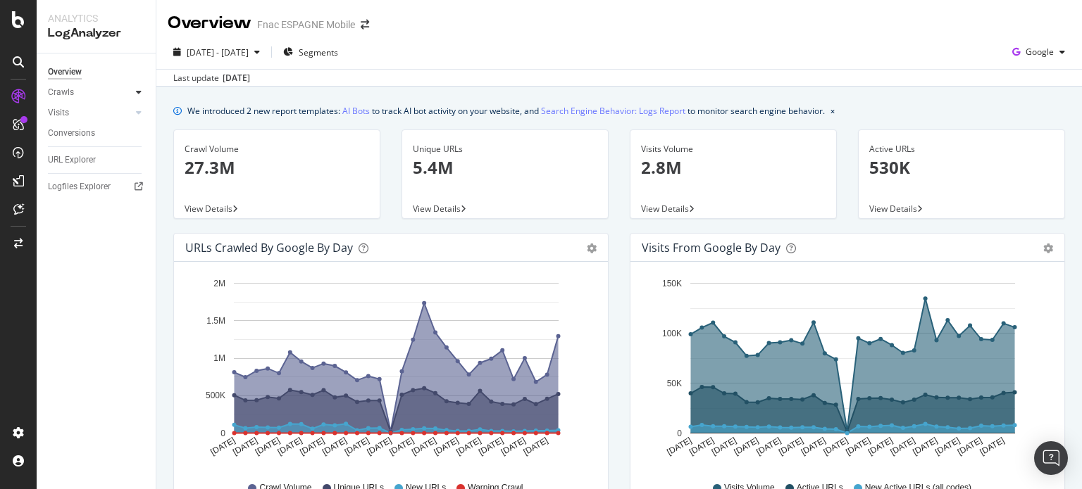
click at [137, 94] on icon at bounding box center [139, 92] width 6 height 8
click at [85, 168] on div "HTTP Codes" at bounding box center [78, 168] width 48 height 15
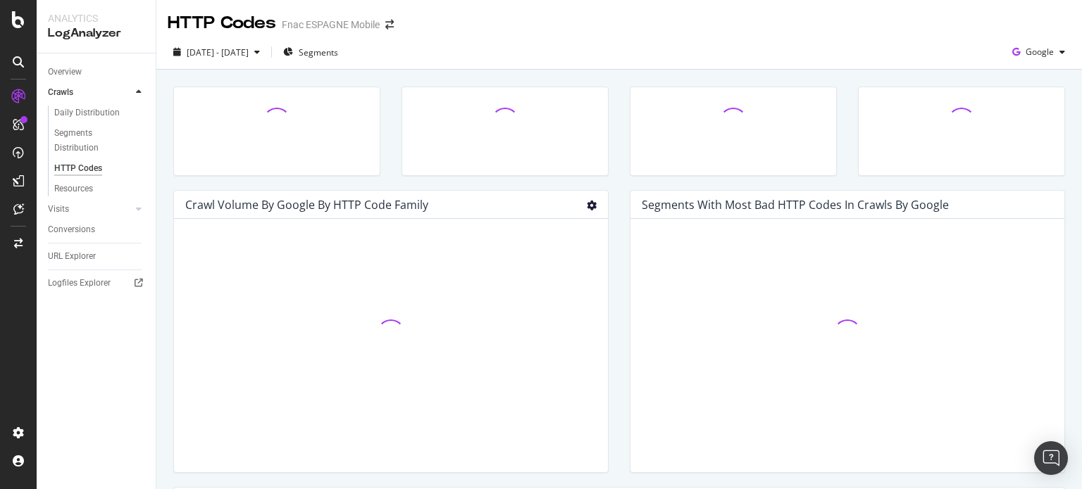
click at [589, 205] on icon "gear" at bounding box center [592, 206] width 10 height 10
click at [557, 268] on span "Table" at bounding box center [550, 262] width 111 height 21
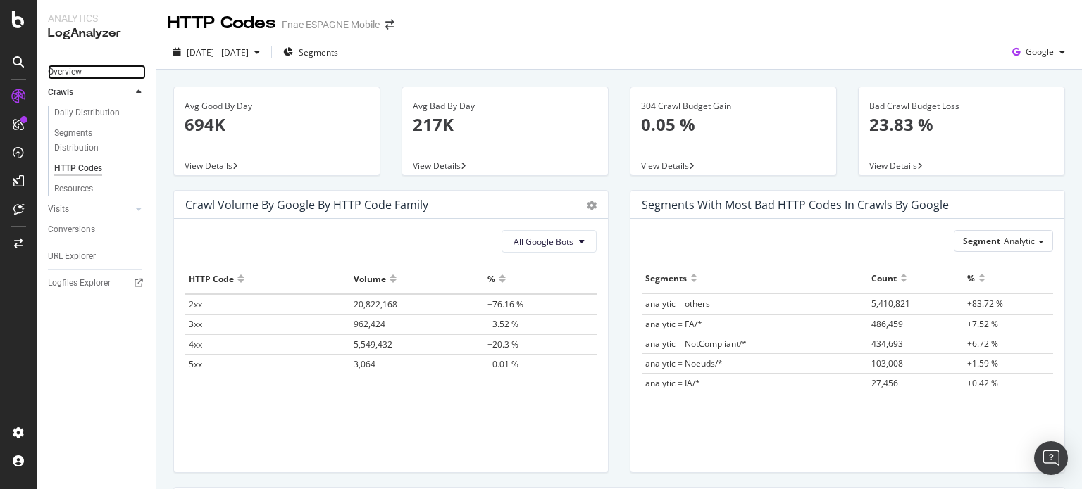
click at [84, 68] on link "Overview" at bounding box center [97, 72] width 98 height 15
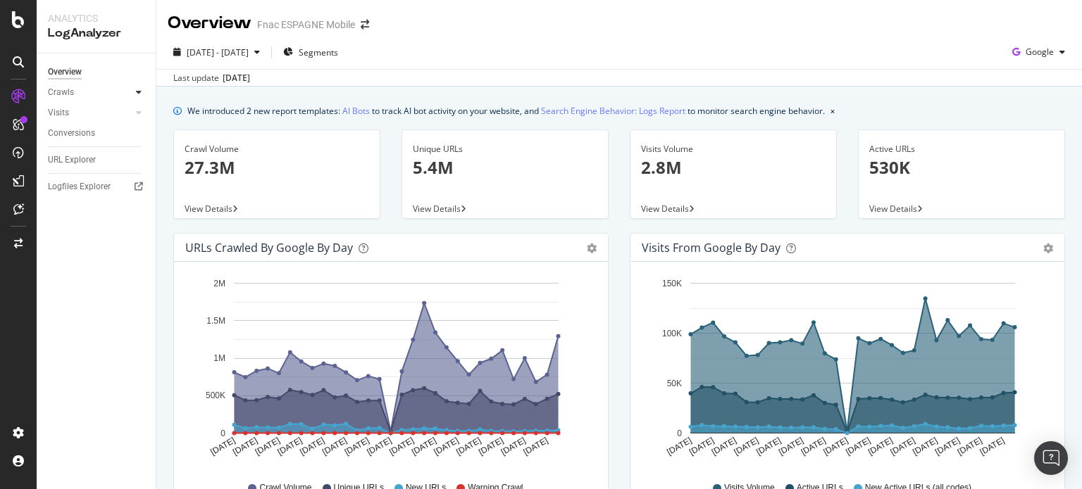
click at [137, 89] on icon at bounding box center [139, 92] width 6 height 8
click at [73, 168] on div "HTTP Codes" at bounding box center [78, 168] width 48 height 15
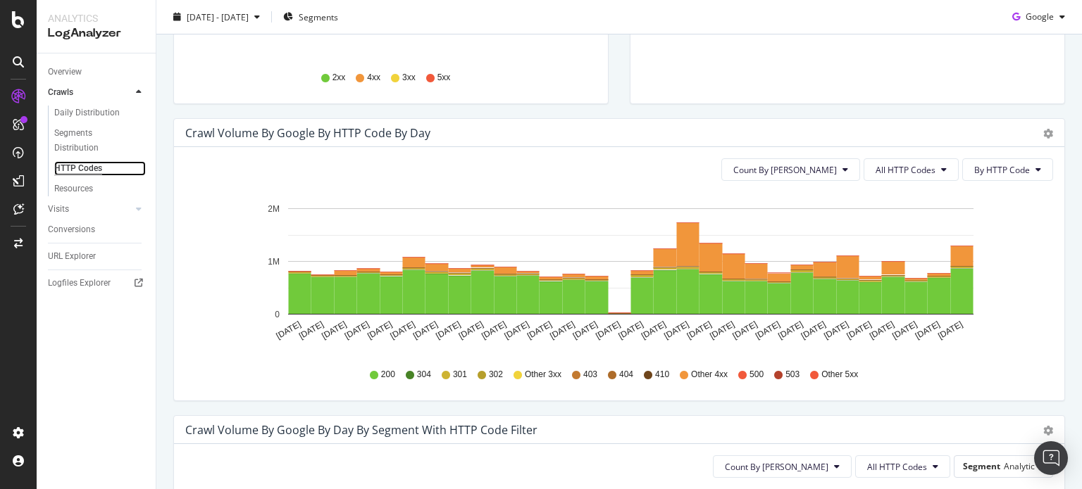
scroll to position [211, 0]
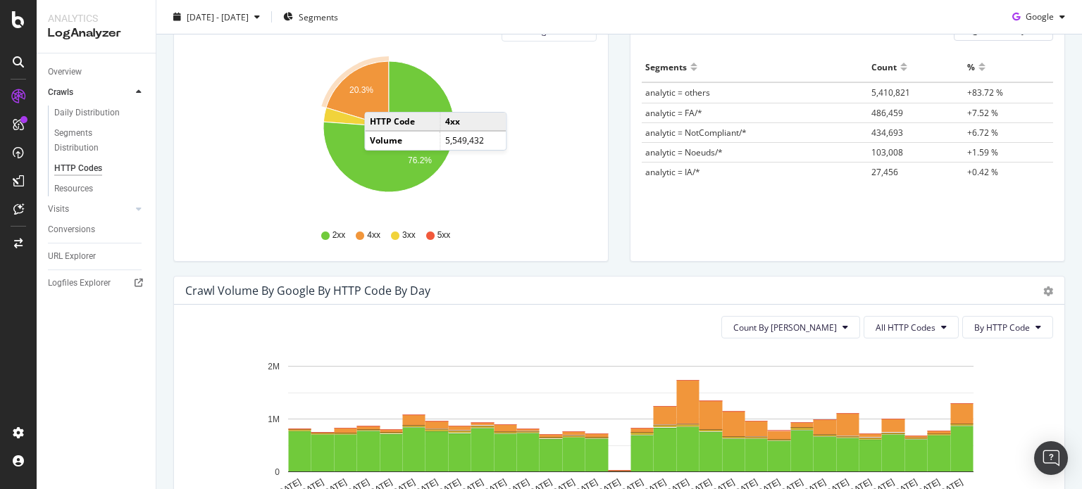
click at [378, 98] on icon "A chart." at bounding box center [357, 93] width 63 height 65
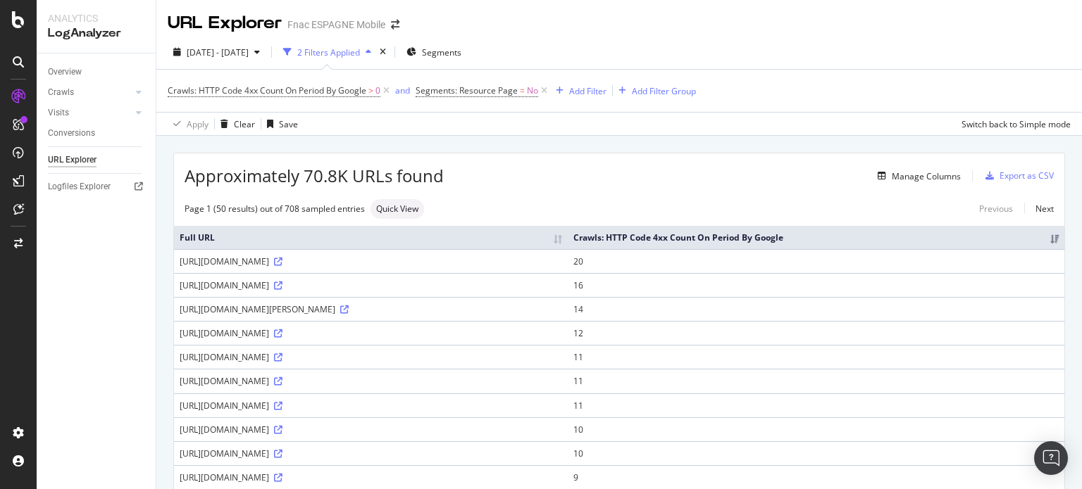
click at [870, 244] on th "Crawls: HTTP Code 4xx Count On Period By Google" at bounding box center [816, 237] width 497 height 23
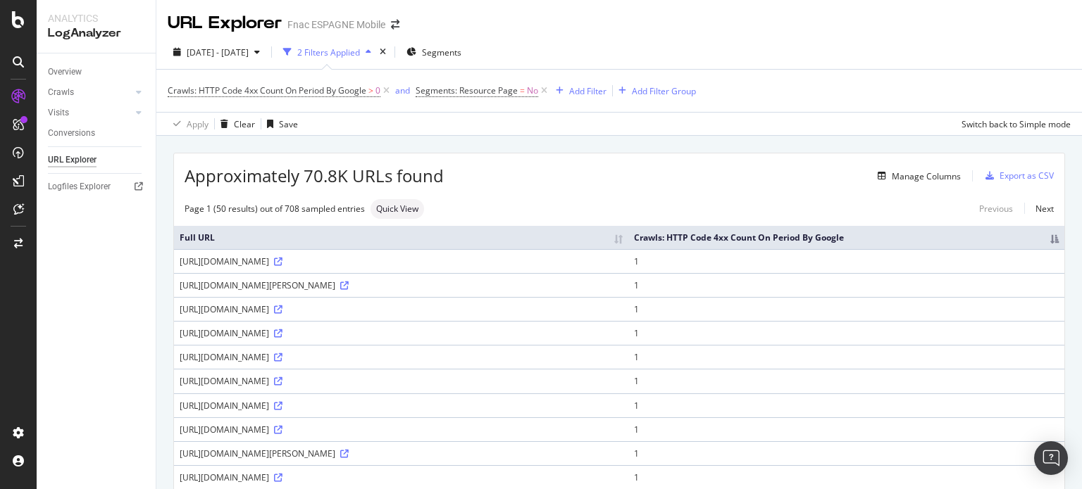
click at [940, 227] on th "Crawls: HTTP Code 4xx Count On Period By Google" at bounding box center [846, 237] width 436 height 23
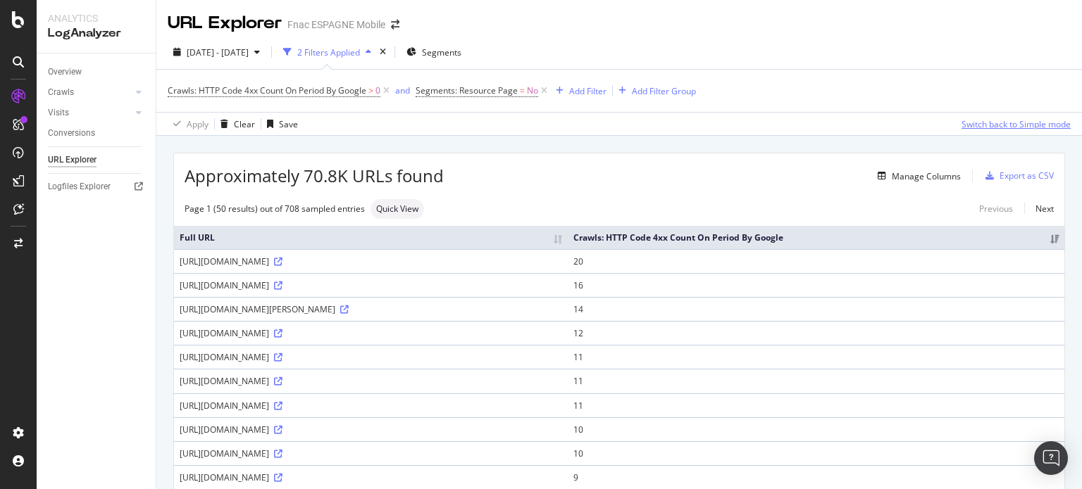
click at [1015, 128] on div "Switch back to Simple mode" at bounding box center [1015, 124] width 109 height 12
click at [994, 120] on div "Switch to Advanced Mode" at bounding box center [1020, 124] width 101 height 12
click at [580, 93] on div "Add Filter" at bounding box center [587, 91] width 37 height 12
click at [927, 105] on div "Crawls: HTTP Code 4xx Count On Period By Google > 0 and Segments: Resource Page…" at bounding box center [619, 91] width 903 height 42
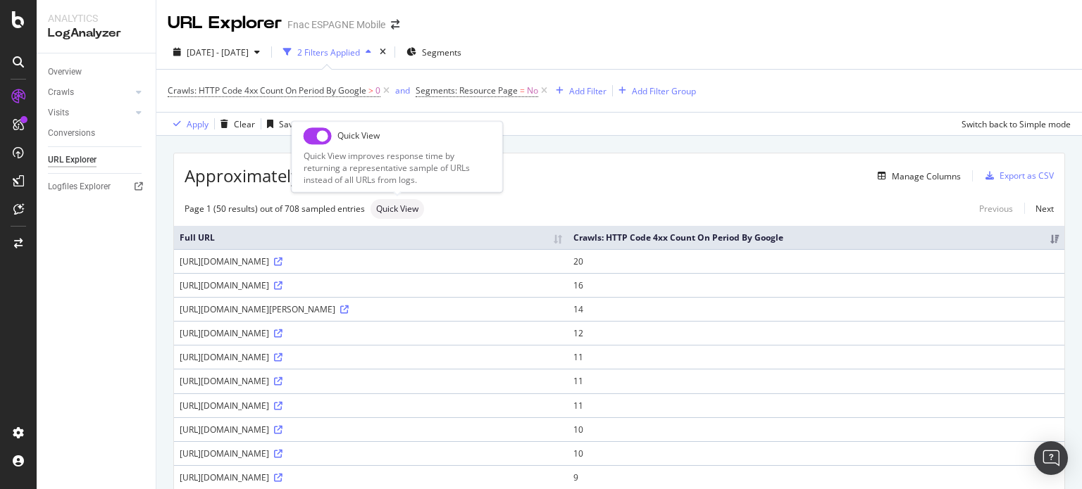
click at [416, 208] on span "Quick View" at bounding box center [397, 209] width 42 height 8
click at [326, 134] on input "checkbox" at bounding box center [317, 135] width 28 height 17
checkbox input "true"
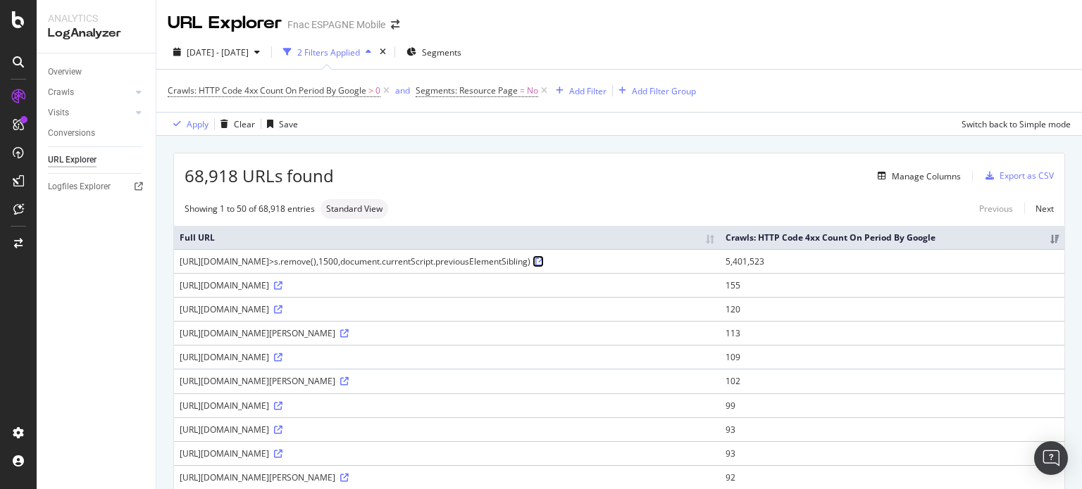
click at [544, 266] on icon at bounding box center [539, 262] width 8 height 8
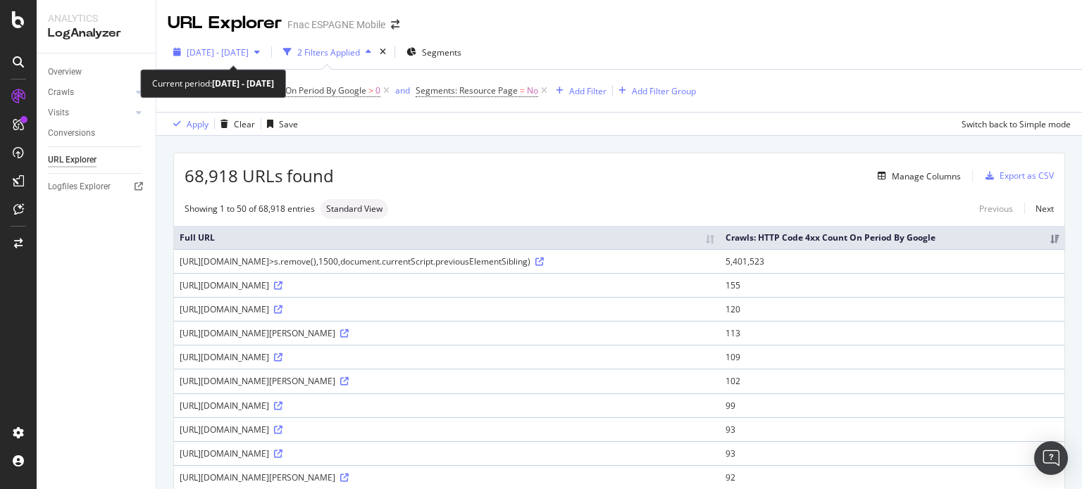
click at [249, 49] on span "2025 Sep. 1st - Sep. 30th" at bounding box center [218, 52] width 62 height 12
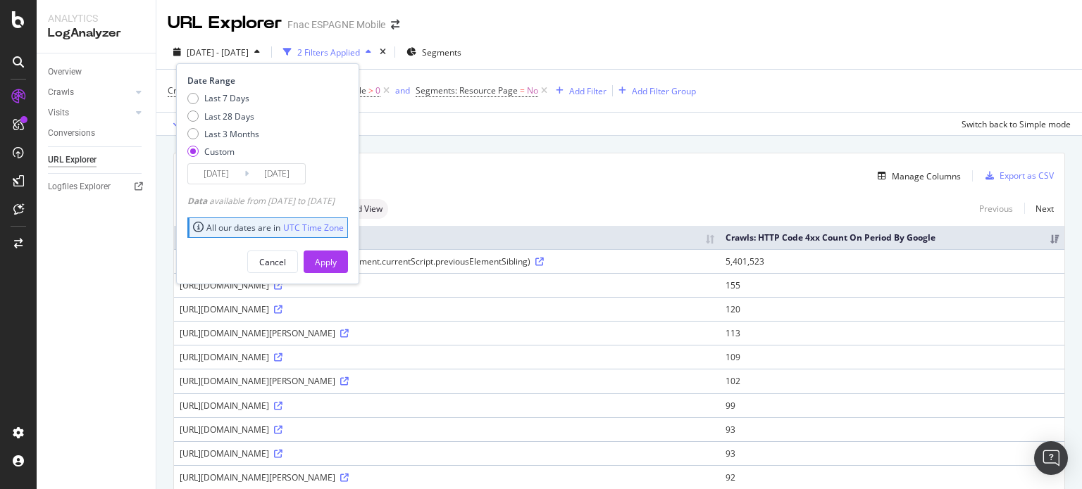
click at [239, 189] on div "Date Range Last 7 Days Last 28 Days Last 3 Months Custom 2025/09/01 Navigate fo…" at bounding box center [267, 173] width 183 height 221
click at [239, 178] on input "2025/09/01" at bounding box center [216, 174] width 56 height 20
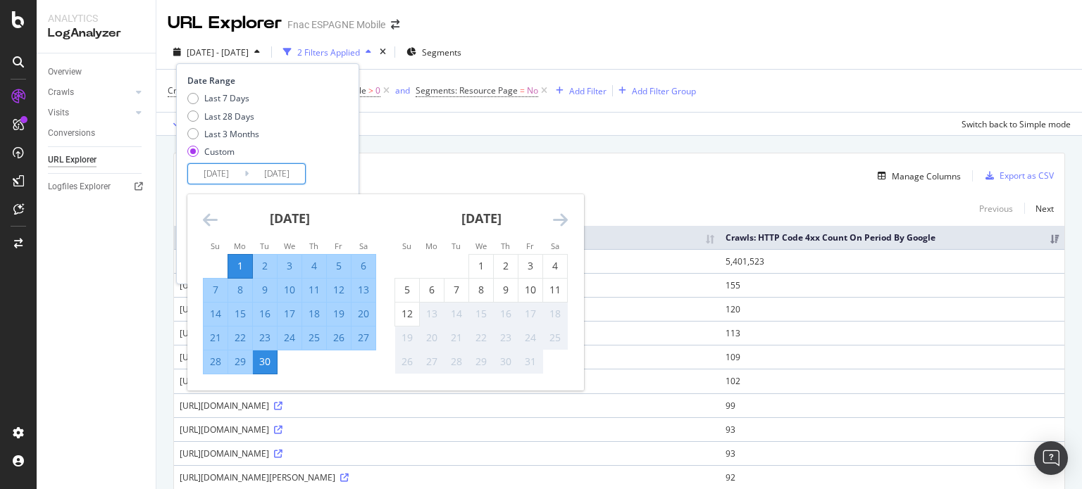
click at [198, 222] on div "August 2025 1 2 3 4 5 6 7 8 9 10 11 12 13 14 15 16 17 18 19 20 21 22 23 24 25 2…" at bounding box center [385, 292] width 396 height 196
click at [203, 222] on icon "Move backward to switch to the previous month." at bounding box center [210, 219] width 15 height 17
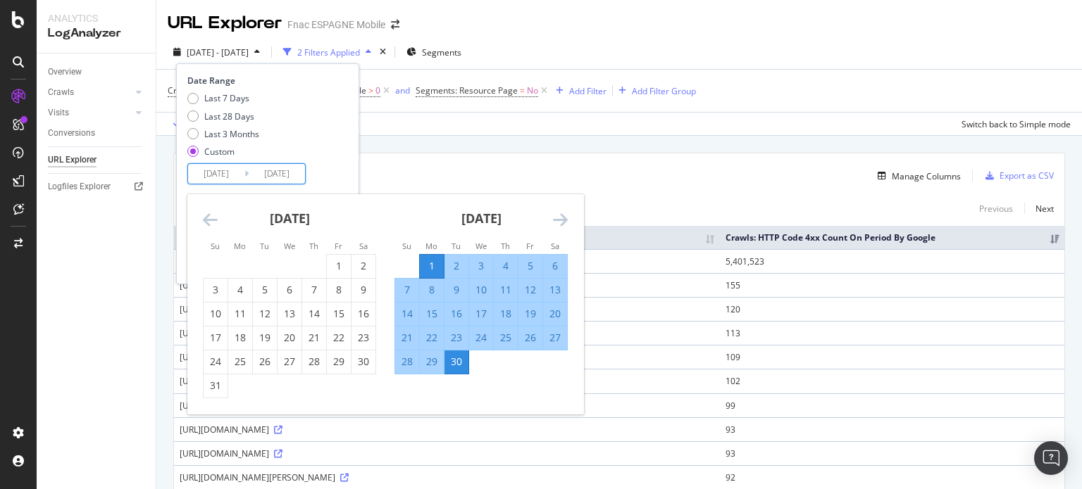
click at [325, 268] on td "Calendar" at bounding box center [314, 266] width 25 height 24
click at [331, 270] on div "1" at bounding box center [339, 266] width 24 height 14
type input "2025/08/01"
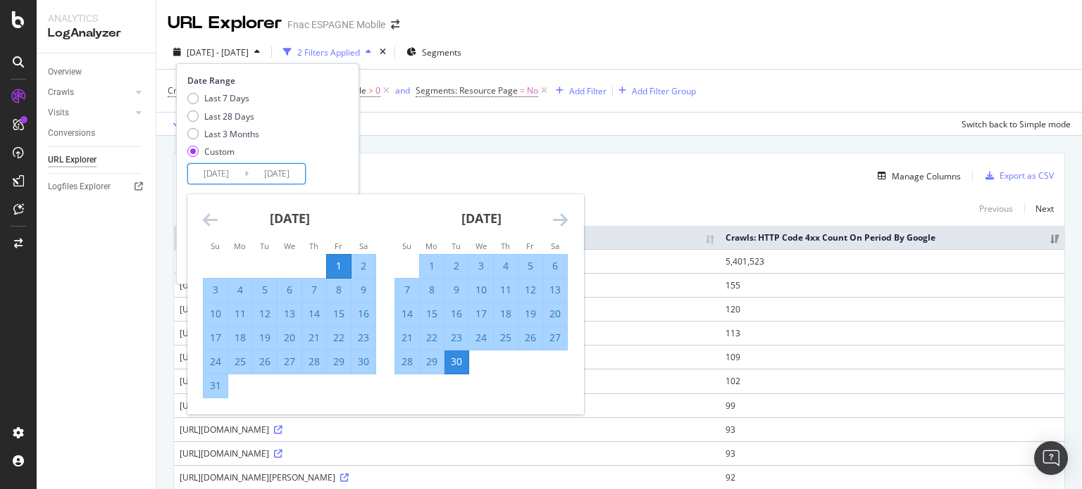
click at [220, 385] on div "31" at bounding box center [216, 386] width 24 height 14
type input "2025/08/31"
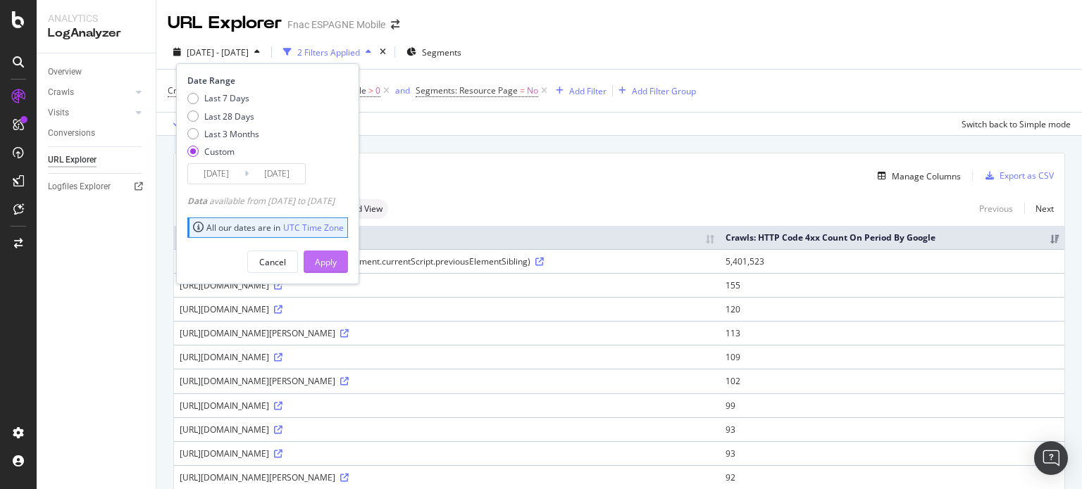
click at [337, 258] on div "Apply" at bounding box center [326, 262] width 22 height 12
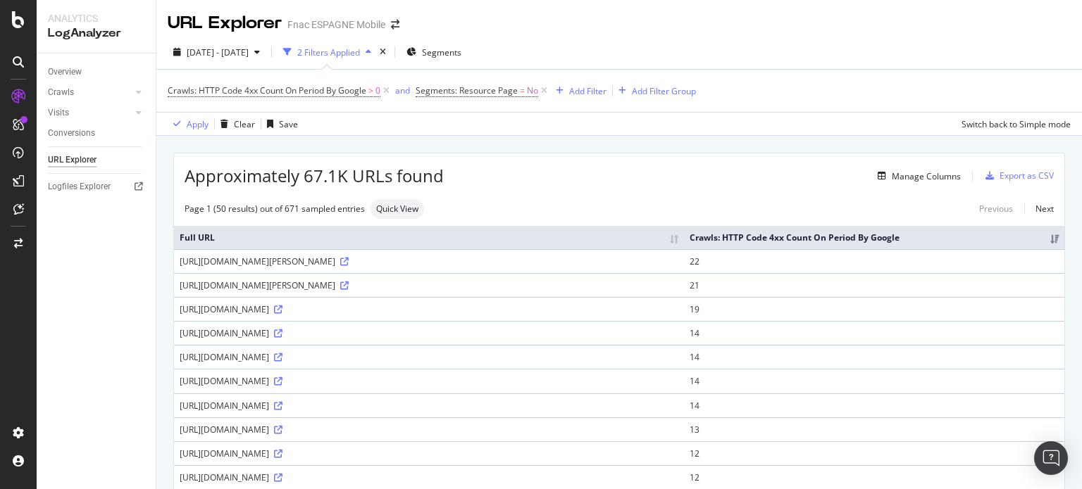
click at [929, 240] on th "Crawls: HTTP Code 4xx Count On Period By Google" at bounding box center [874, 237] width 380 height 23
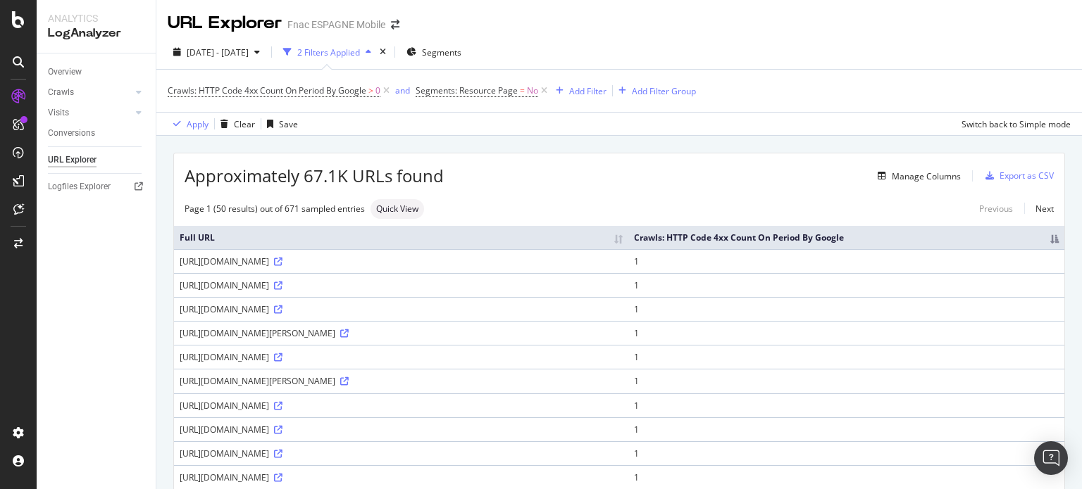
click at [928, 234] on th "Crawls: HTTP Code 4xx Count On Period By Google" at bounding box center [846, 237] width 436 height 23
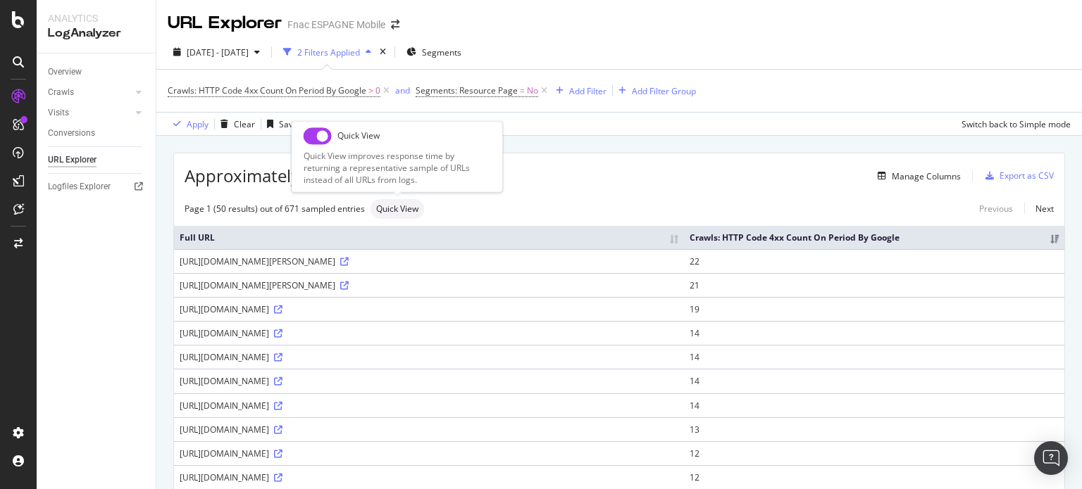
click at [405, 209] on span "Quick View" at bounding box center [397, 209] width 42 height 8
click at [327, 132] on input "checkbox" at bounding box center [317, 135] width 28 height 17
checkbox input "true"
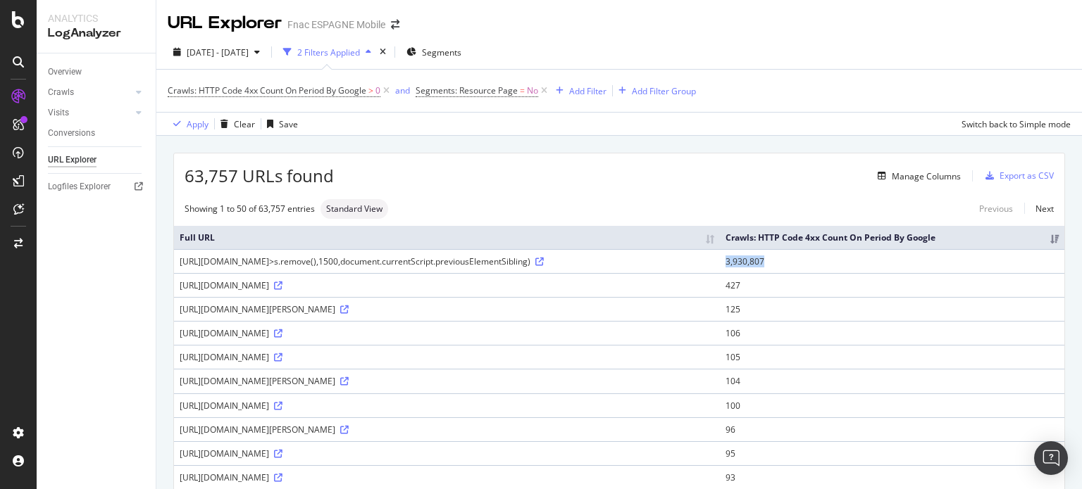
drag, startPoint x: 772, startPoint y: 258, endPoint x: 820, endPoint y: 259, distance: 47.2
click at [820, 259] on td "3,930,807" at bounding box center [892, 261] width 344 height 24
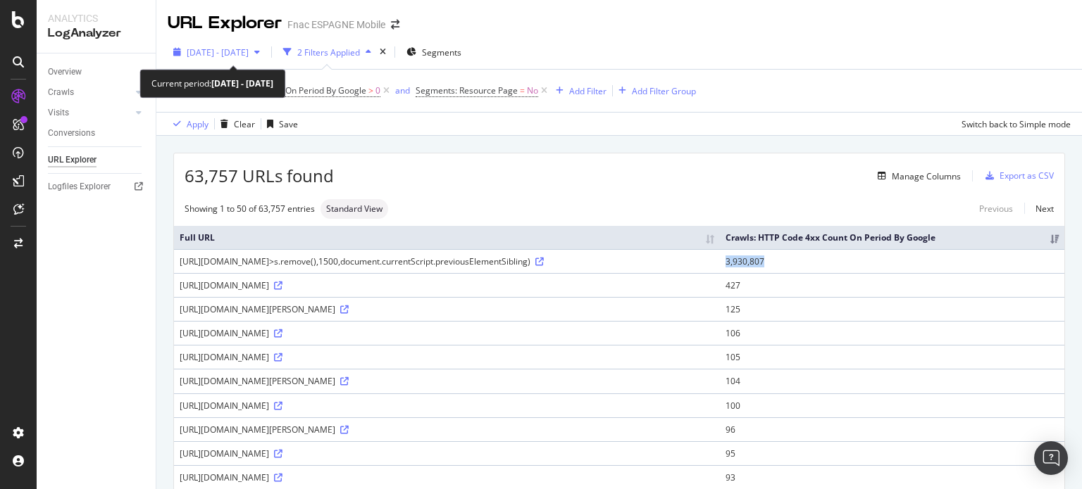
click at [249, 47] on span "2025 Aug. 1st - Aug. 31st" at bounding box center [218, 52] width 62 height 12
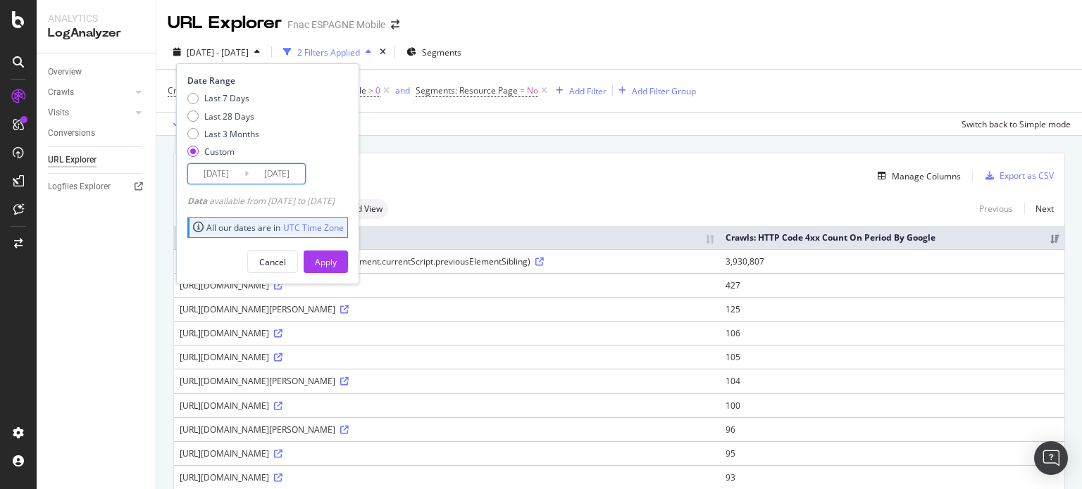
click at [230, 171] on input "2025/08/01" at bounding box center [216, 174] width 56 height 20
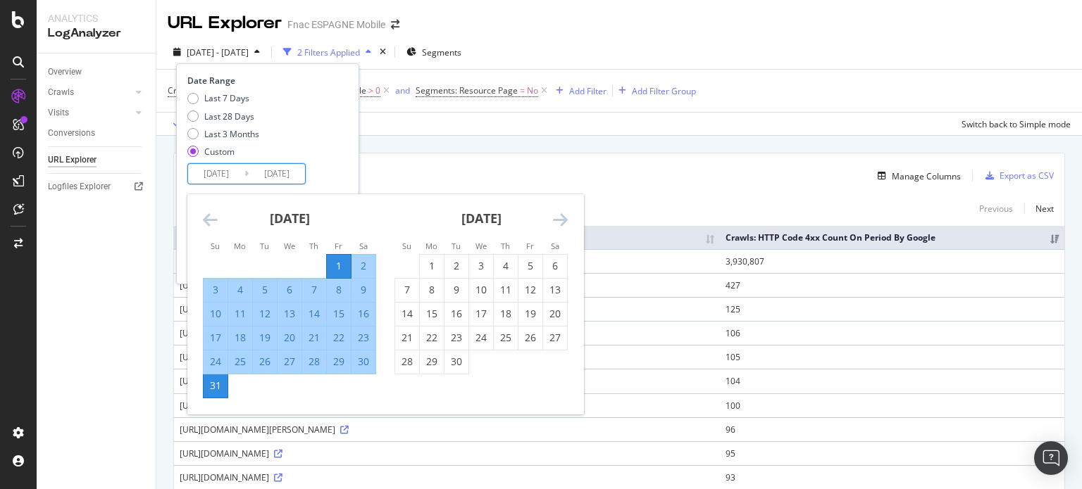
click at [215, 218] on icon "Move backward to switch to the previous month." at bounding box center [210, 219] width 15 height 17
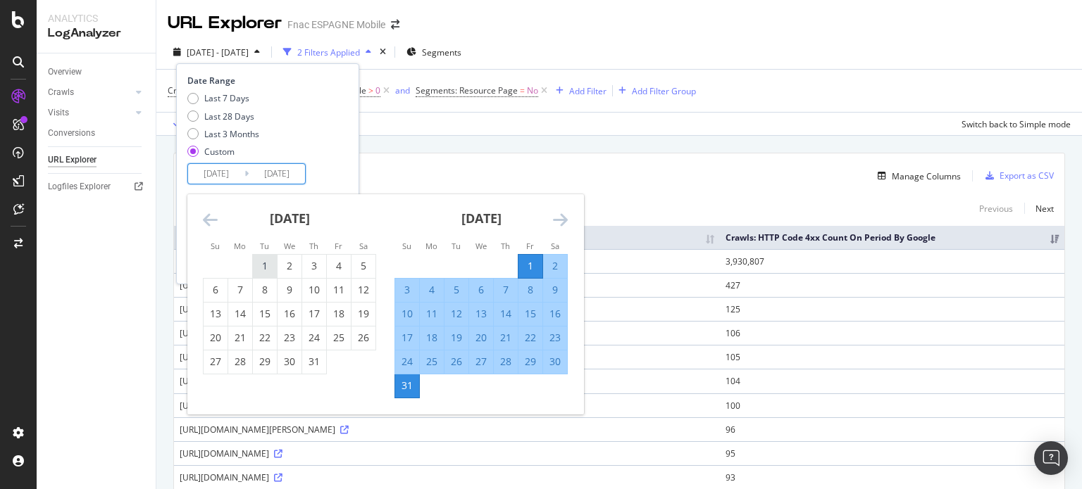
click at [272, 261] on div "1" at bounding box center [265, 266] width 24 height 14
type input "2025/07/01"
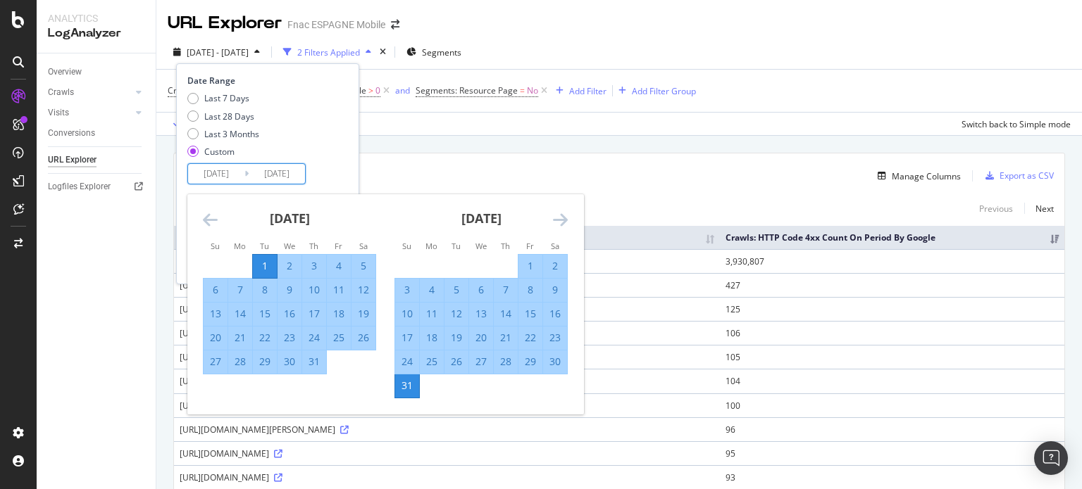
click at [321, 360] on div "31" at bounding box center [314, 362] width 24 height 14
type input "2025/07/31"
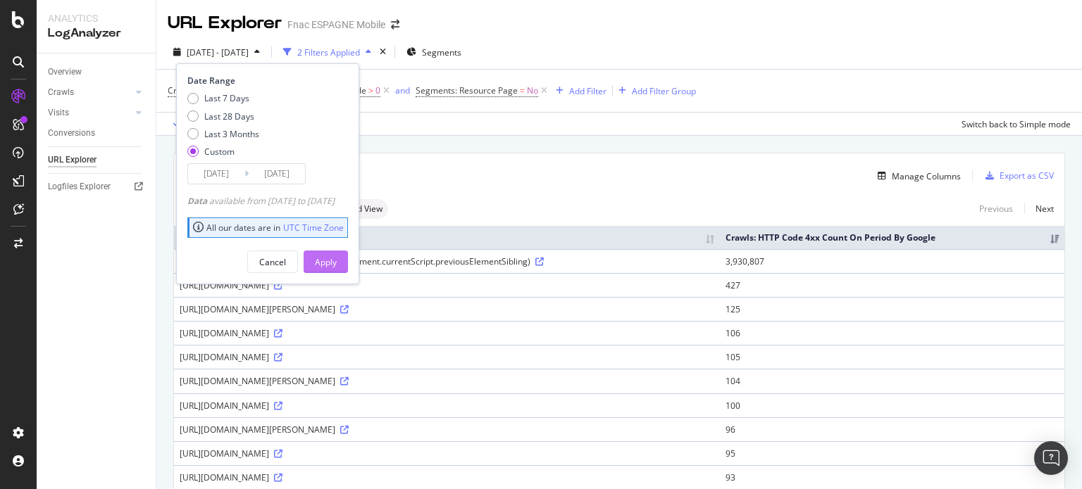
click at [337, 256] on div "Apply" at bounding box center [326, 262] width 22 height 12
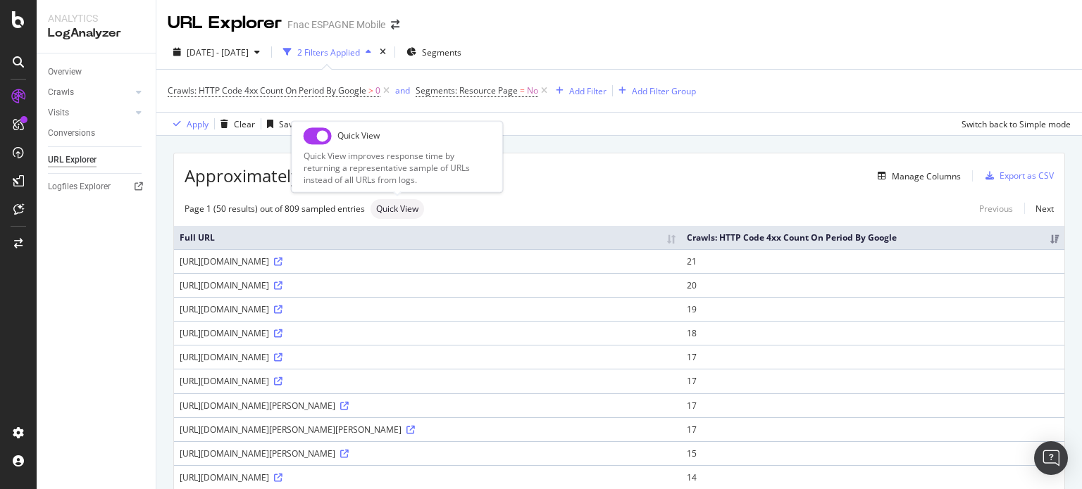
click at [320, 139] on input "checkbox" at bounding box center [317, 135] width 28 height 17
checkbox input "true"
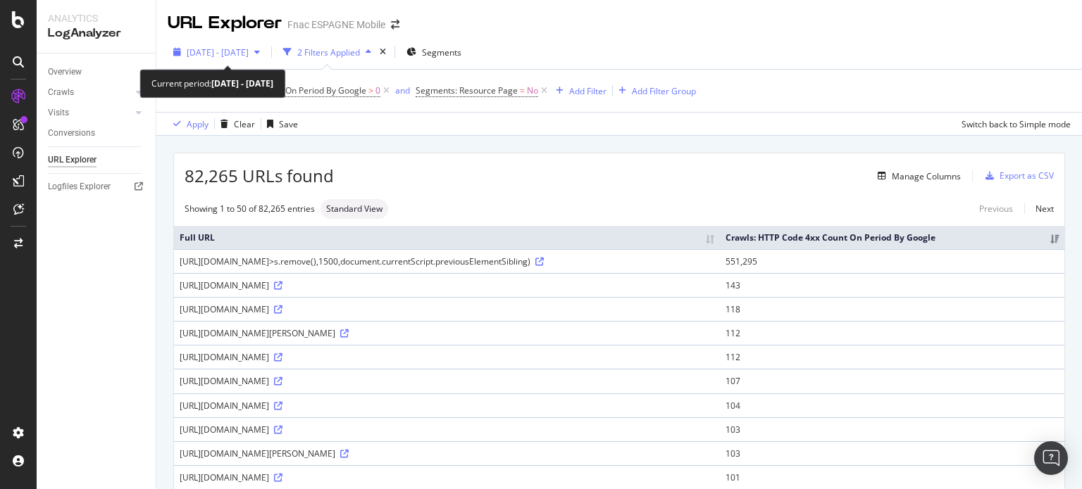
click at [230, 52] on span "2025 Jul. 1st - Jul. 31st" at bounding box center [218, 52] width 62 height 12
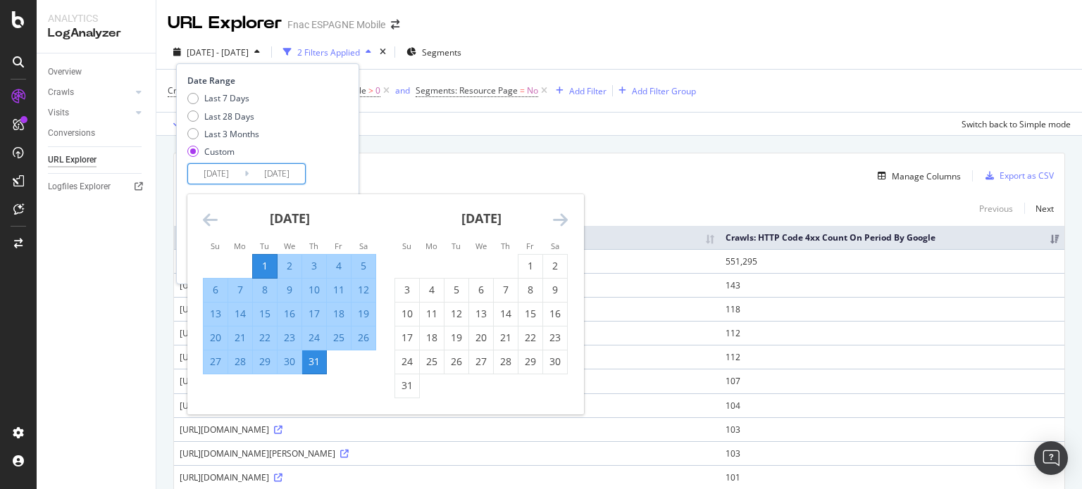
click at [214, 173] on input "2025/07/01" at bounding box center [216, 174] width 56 height 20
click at [213, 221] on icon "Move backward to switch to the previous month." at bounding box center [210, 219] width 15 height 17
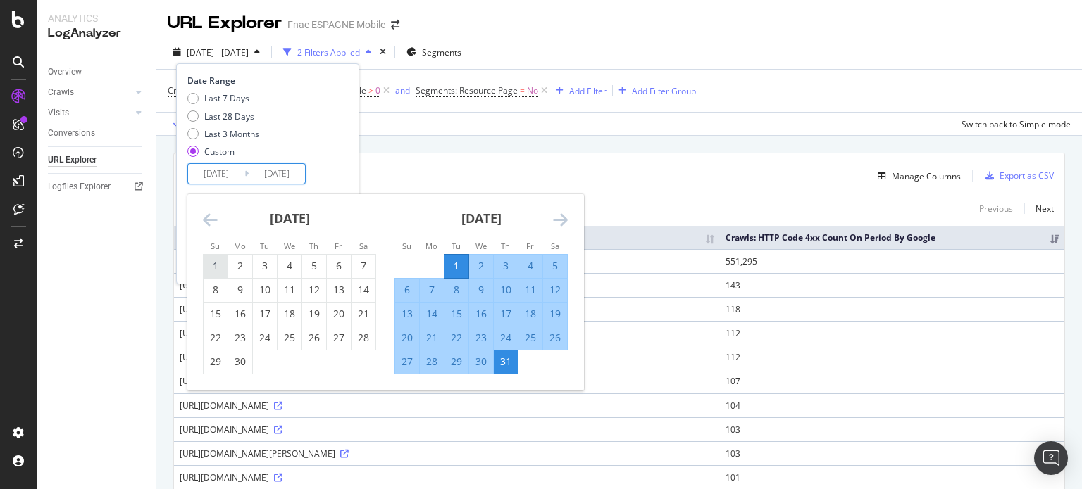
click at [216, 267] on div "1" at bounding box center [216, 266] width 24 height 14
type input "2025/06/01"
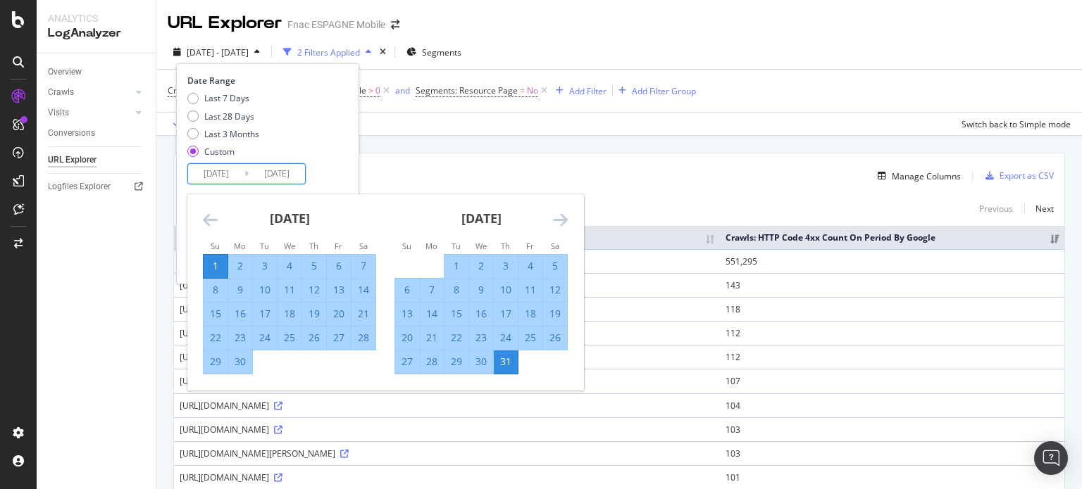
click at [244, 365] on div "30" at bounding box center [240, 362] width 24 height 14
type input "2025/06/30"
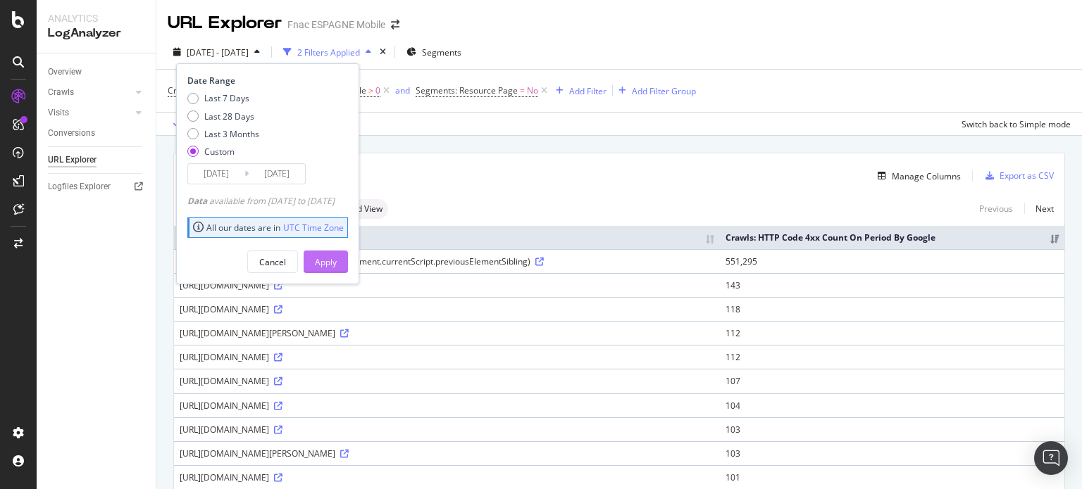
click at [337, 263] on div "Apply" at bounding box center [326, 262] width 22 height 12
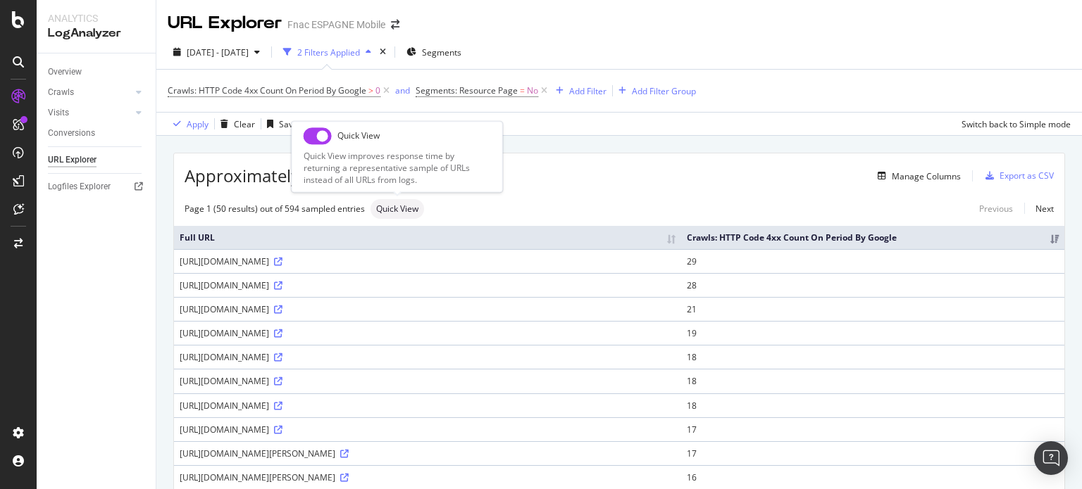
click at [315, 126] on div "Quick View Quick View improves response time by returning a representative samp…" at bounding box center [397, 156] width 211 height 71
click at [314, 129] on input "checkbox" at bounding box center [317, 135] width 28 height 17
checkbox input "true"
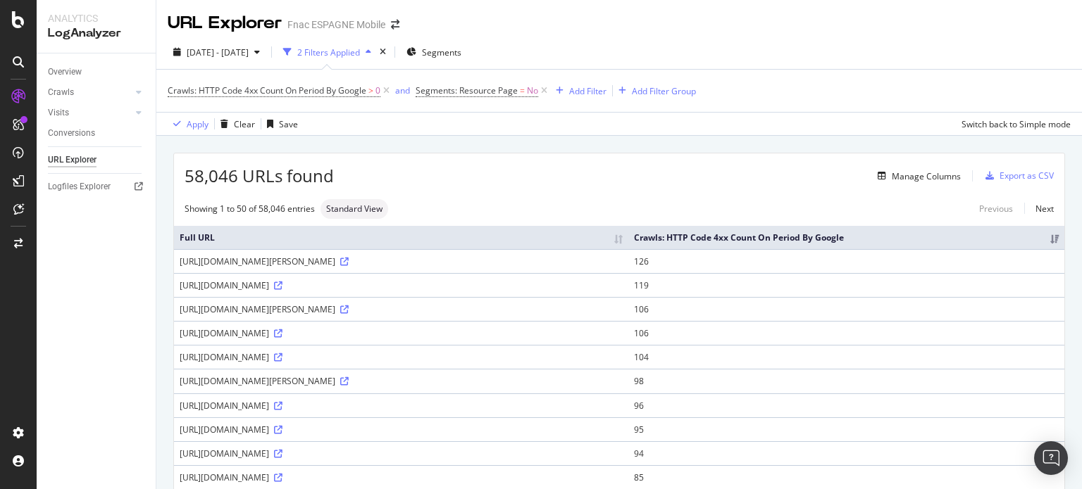
click at [858, 236] on th "Crawls: HTTP Code 4xx Count On Period By Google" at bounding box center [846, 237] width 436 height 23
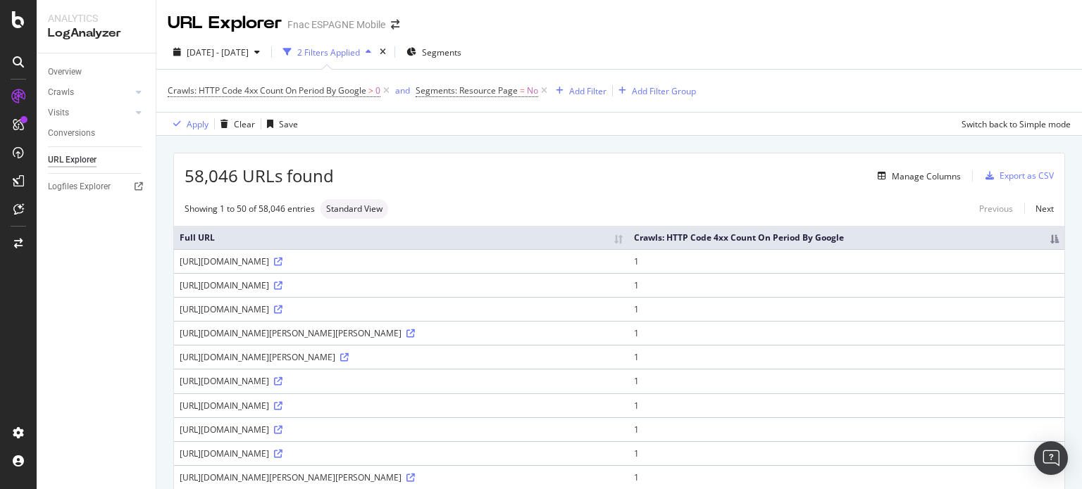
click at [899, 249] on th "Crawls: HTTP Code 4xx Count On Period By Google" at bounding box center [846, 237] width 436 height 23
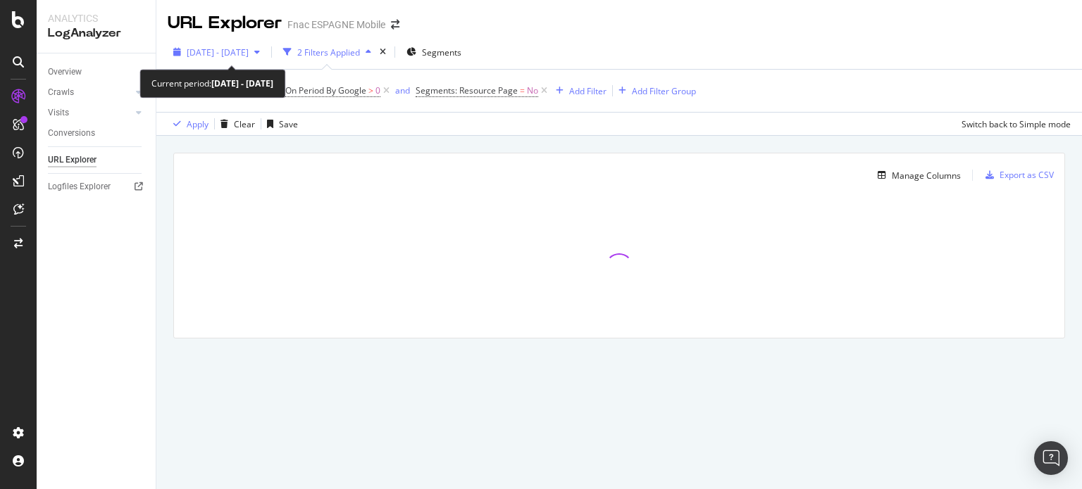
click at [233, 54] on span "2025 Jun. 1st - Jun. 30th" at bounding box center [218, 52] width 62 height 12
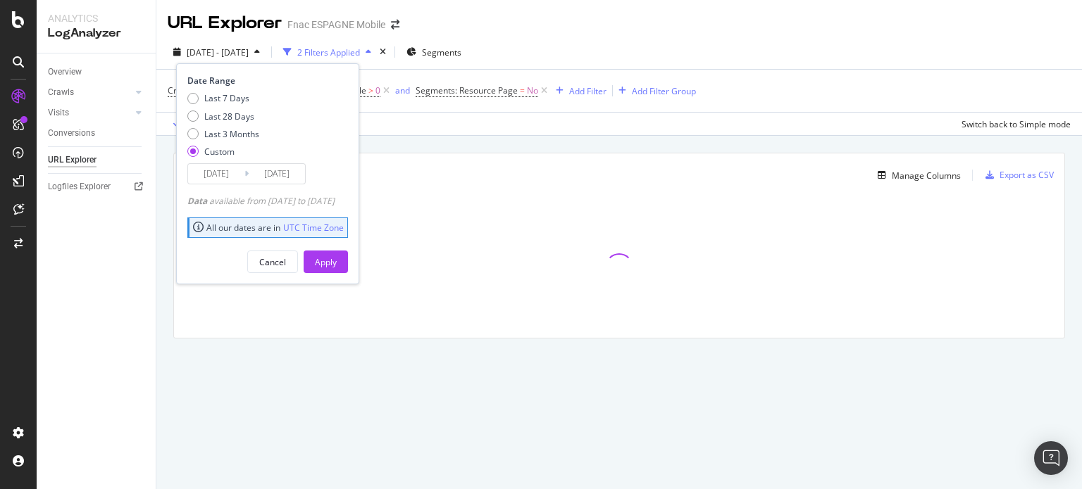
click at [214, 177] on input "2025/06/01" at bounding box center [216, 174] width 56 height 20
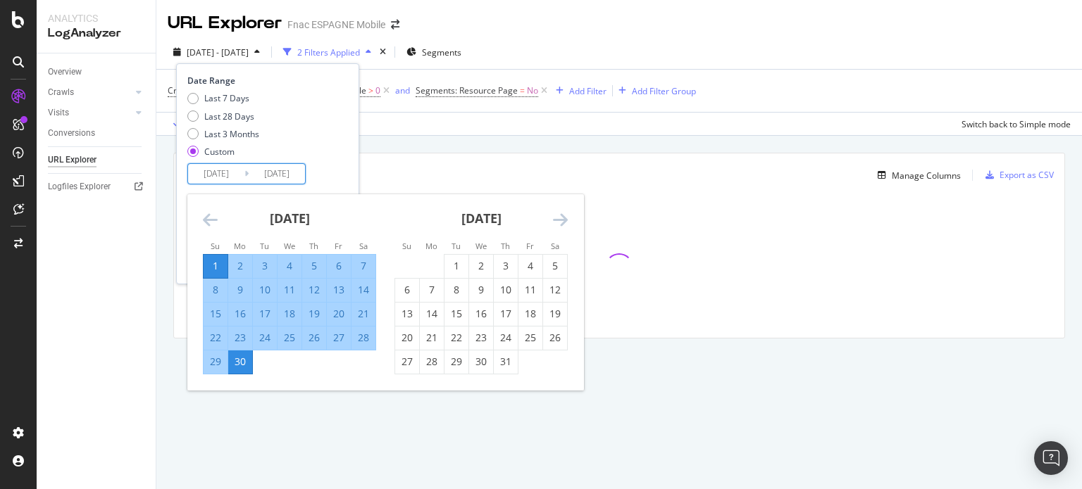
click at [204, 225] on icon "Move backward to switch to the previous month." at bounding box center [210, 219] width 15 height 17
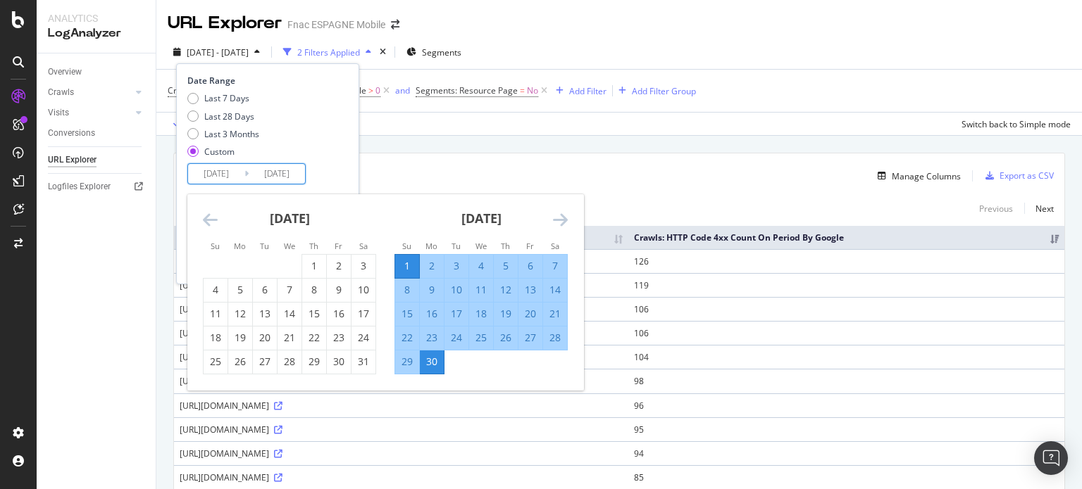
click at [204, 223] on icon "Move backward to switch to the previous month." at bounding box center [210, 219] width 15 height 17
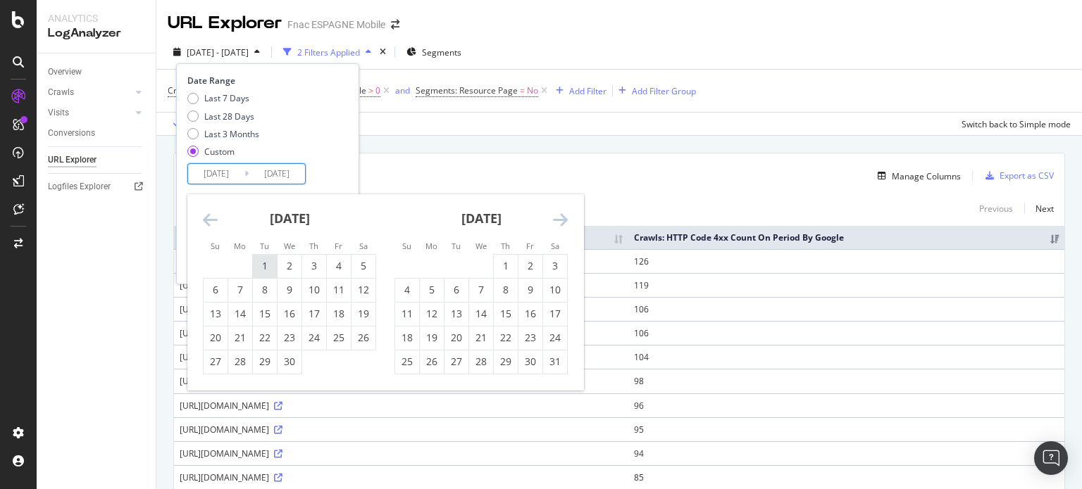
click at [256, 265] on div "1" at bounding box center [265, 266] width 24 height 14
type input "2025/04/01"
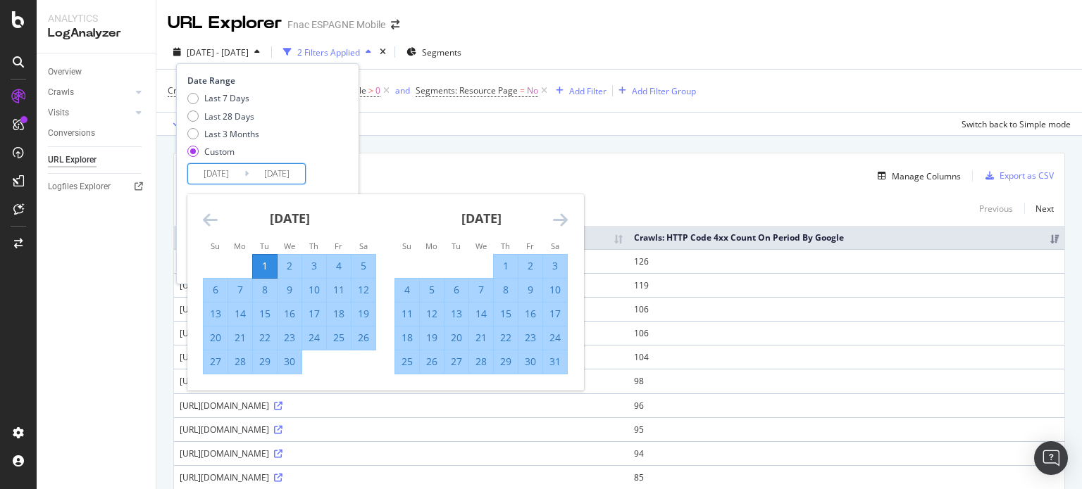
click at [290, 370] on div "30" at bounding box center [289, 362] width 24 height 23
type input "2025/04/30"
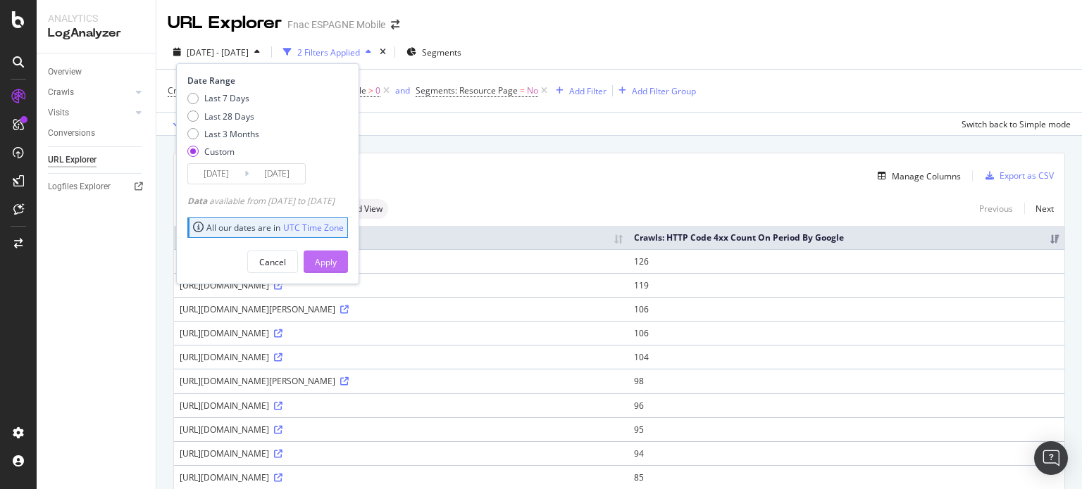
click at [337, 256] on div "Apply" at bounding box center [326, 262] width 22 height 12
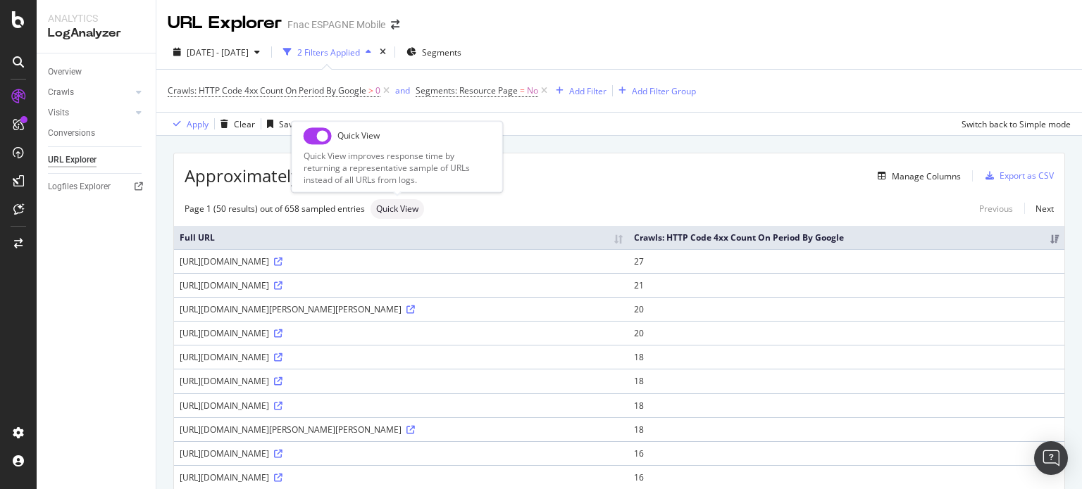
drag, startPoint x: 321, startPoint y: 137, endPoint x: 314, endPoint y: 134, distance: 7.4
click at [314, 134] on input "checkbox" at bounding box center [317, 135] width 28 height 17
checkbox input "true"
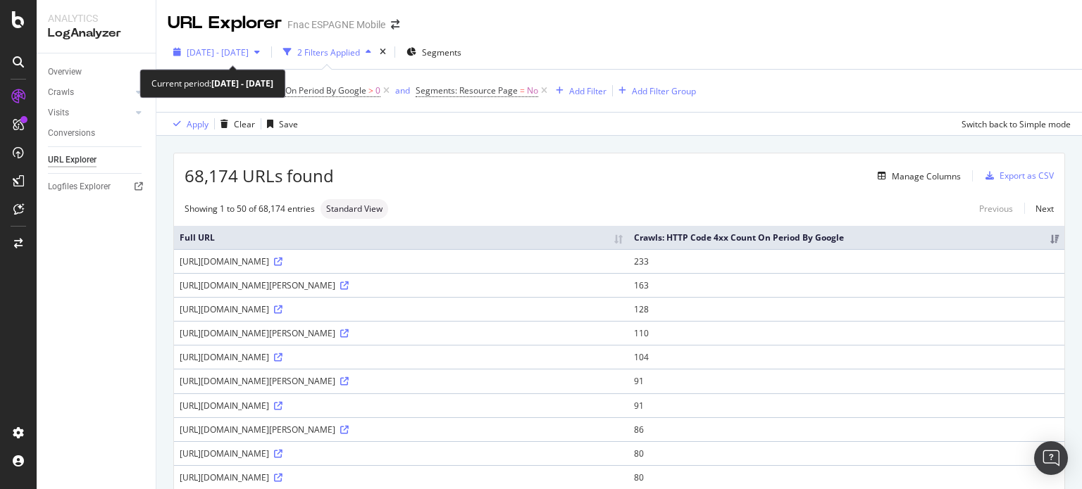
click at [256, 59] on div "2025 Apr. 1st - Apr. 30th" at bounding box center [217, 52] width 98 height 21
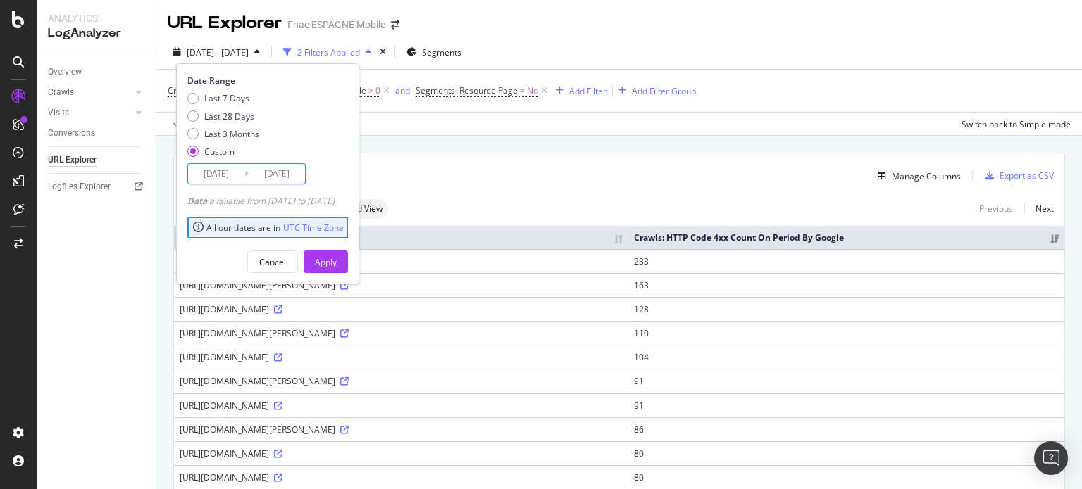
click at [269, 171] on input "2025/04/30" at bounding box center [277, 174] width 56 height 20
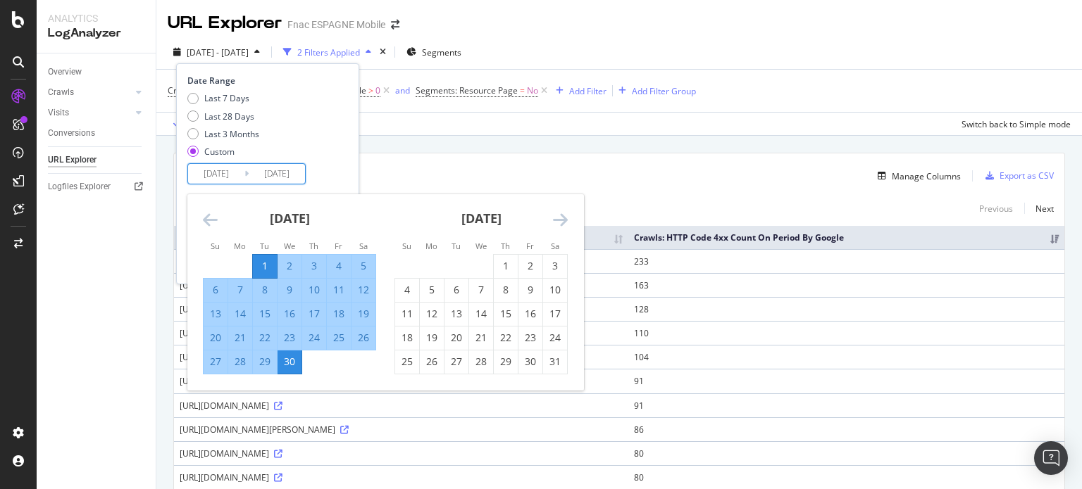
click at [549, 218] on div "May 2025" at bounding box center [480, 224] width 173 height 60
click at [550, 220] on div "May 2025" at bounding box center [480, 224] width 173 height 60
click at [551, 223] on div "May 2025" at bounding box center [480, 224] width 173 height 60
click at [557, 224] on icon "Move forward to switch to the next month." at bounding box center [560, 219] width 15 height 17
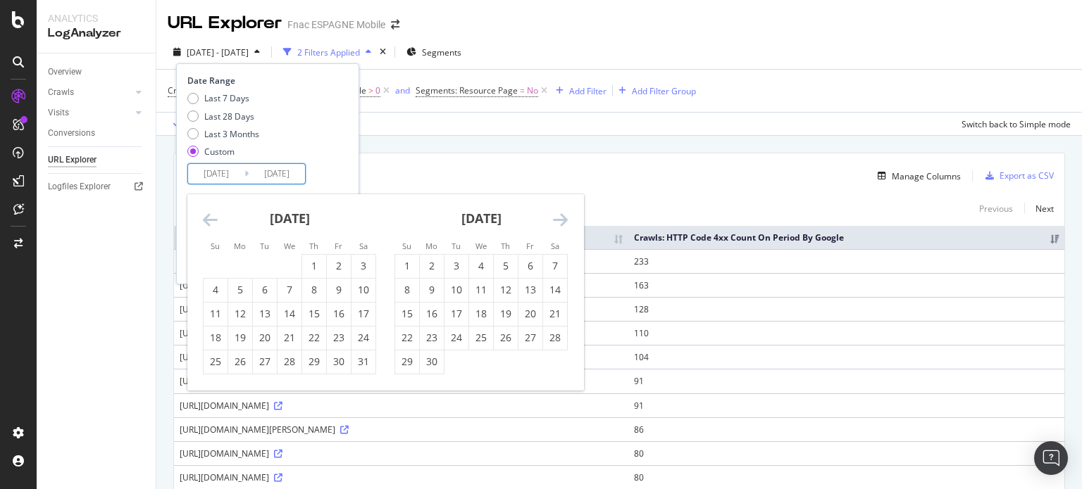
click at [560, 224] on icon "Move forward to switch to the next month." at bounding box center [560, 219] width 15 height 17
click at [558, 222] on icon "Move forward to switch to the next month." at bounding box center [560, 219] width 15 height 17
click at [521, 259] on div "1" at bounding box center [530, 266] width 24 height 14
type input "2025/08/01"
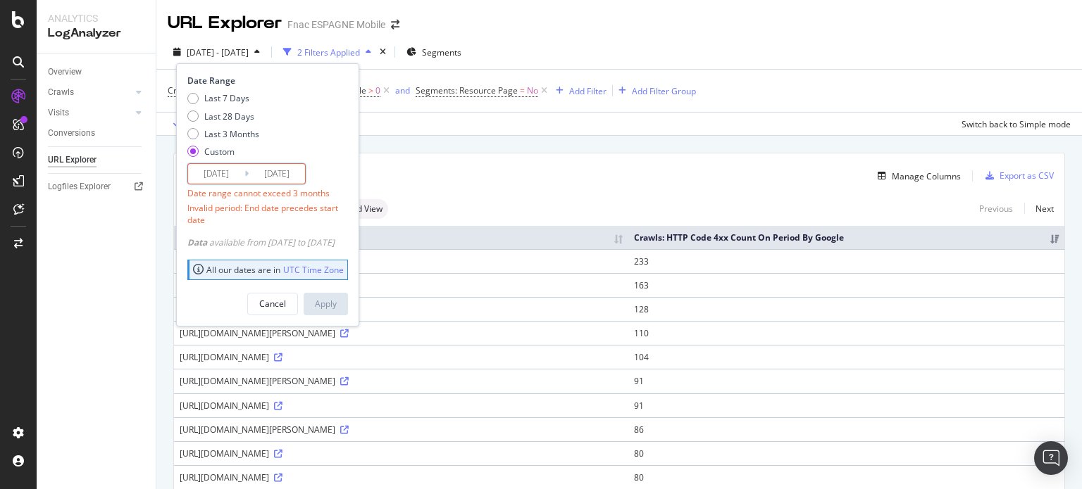
click at [223, 173] on input "2025/04/01" at bounding box center [216, 174] width 56 height 20
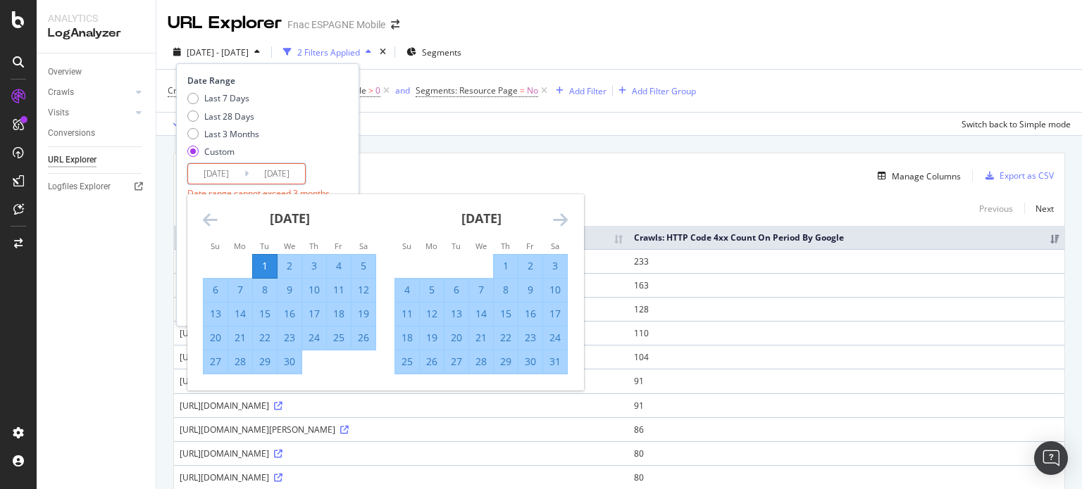
click at [565, 218] on icon "Move forward to switch to the next month." at bounding box center [560, 219] width 15 height 17
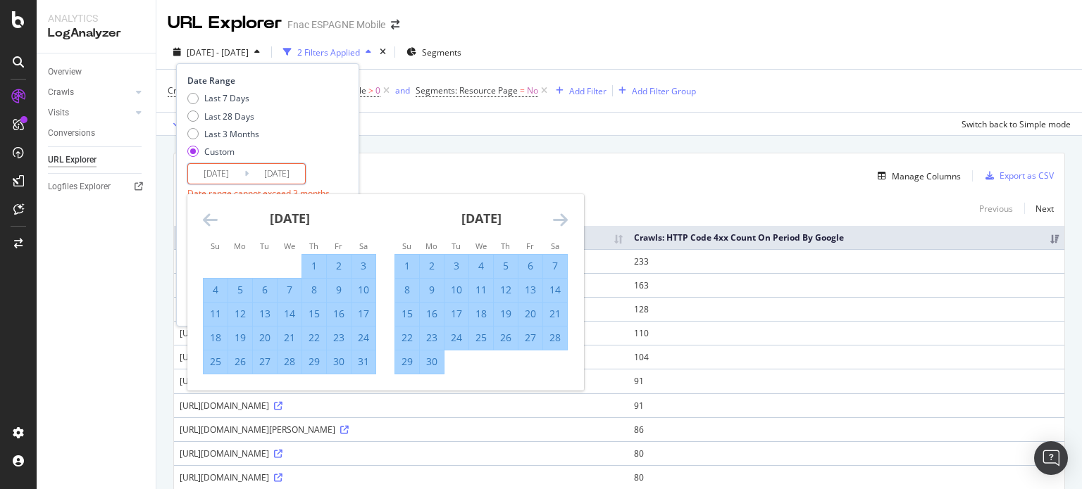
click at [565, 218] on icon "Move forward to switch to the next month." at bounding box center [560, 219] width 15 height 17
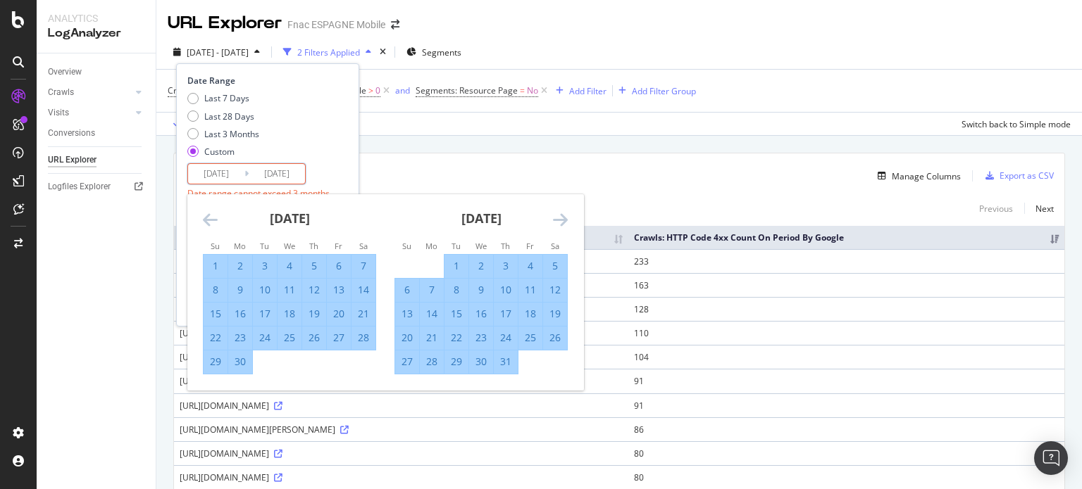
click at [563, 218] on icon "Move forward to switch to the next month." at bounding box center [560, 219] width 15 height 17
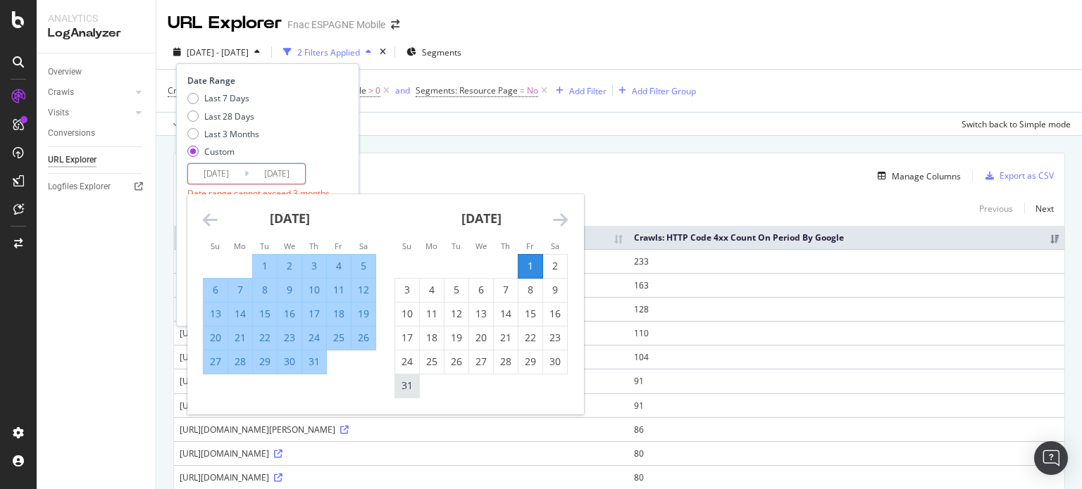
click at [408, 385] on div "31" at bounding box center [407, 386] width 24 height 14
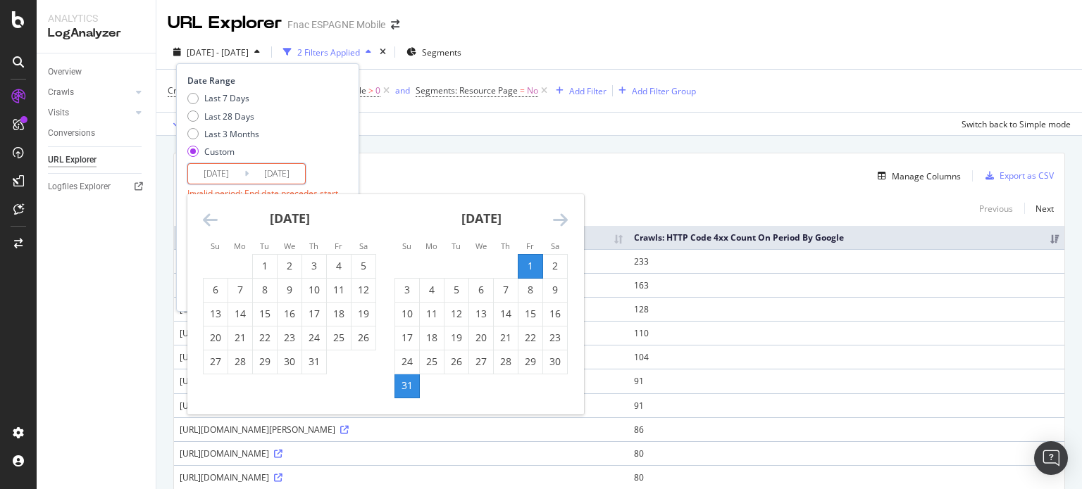
click at [524, 265] on div "1" at bounding box center [530, 266] width 24 height 14
type input "2025/08/01"
click at [401, 390] on div "31" at bounding box center [407, 386] width 24 height 14
type input "2025/08/31"
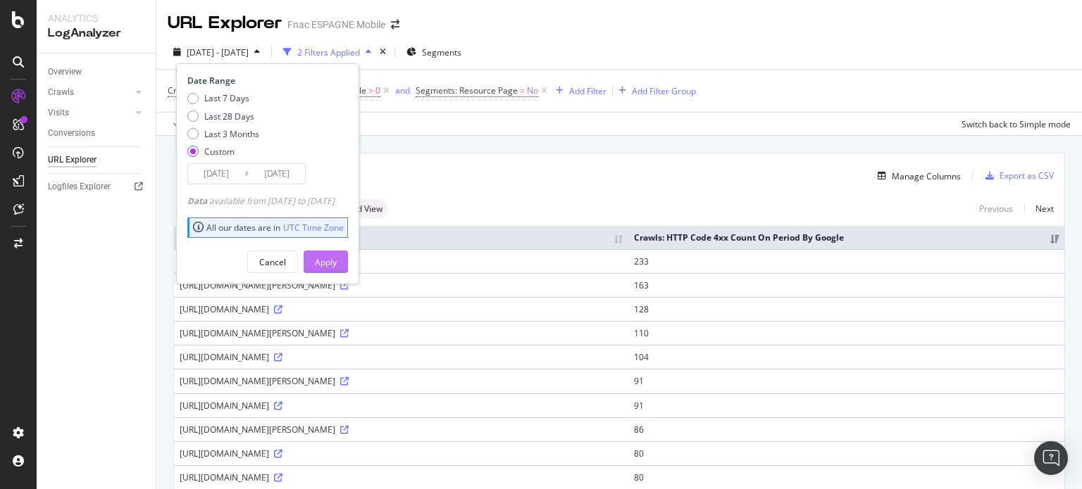
click at [328, 253] on button "Apply" at bounding box center [325, 262] width 44 height 23
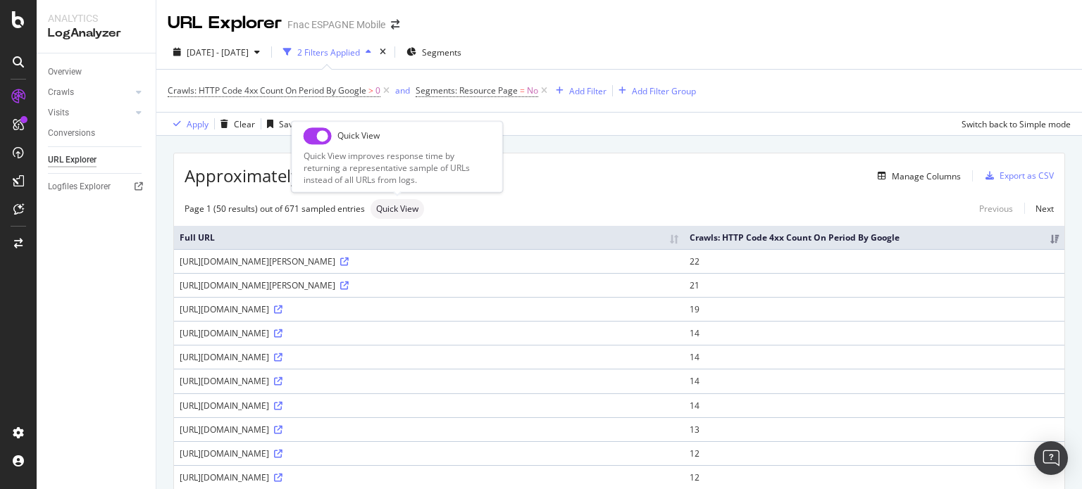
drag, startPoint x: 325, startPoint y: 134, endPoint x: 352, endPoint y: 132, distance: 26.8
click at [330, 132] on input "checkbox" at bounding box center [317, 135] width 28 height 17
checkbox input "true"
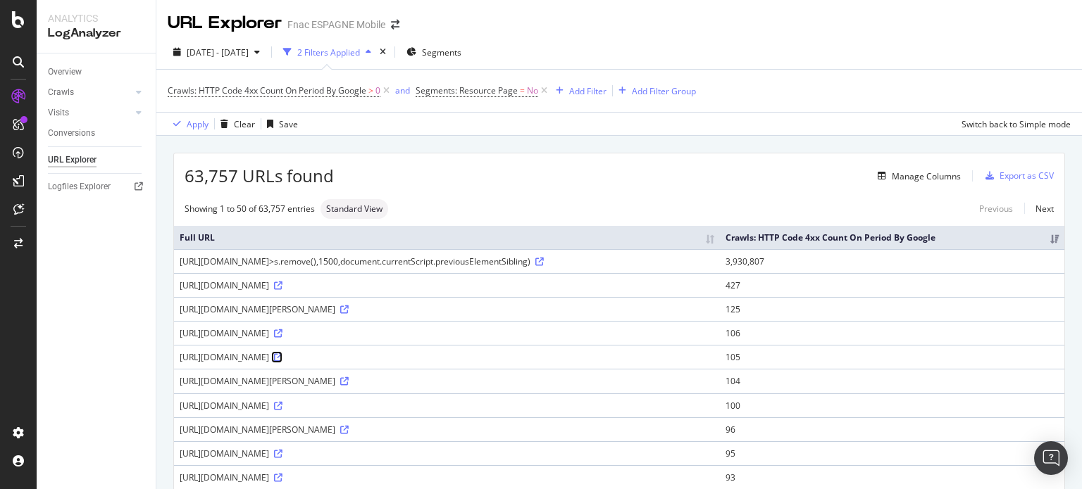
click at [282, 356] on icon at bounding box center [278, 357] width 8 height 8
